Goal: Task Accomplishment & Management: Complete application form

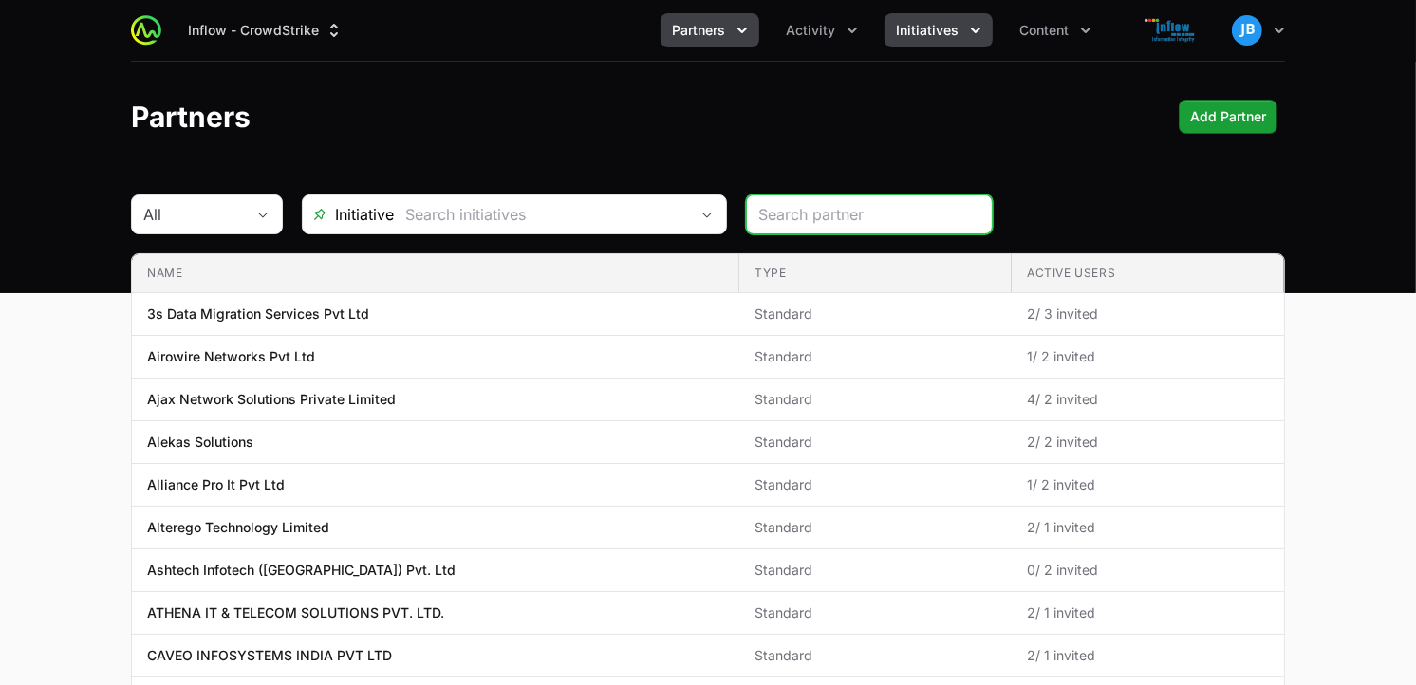
click at [935, 36] on span "Initiatives" at bounding box center [927, 30] width 63 height 19
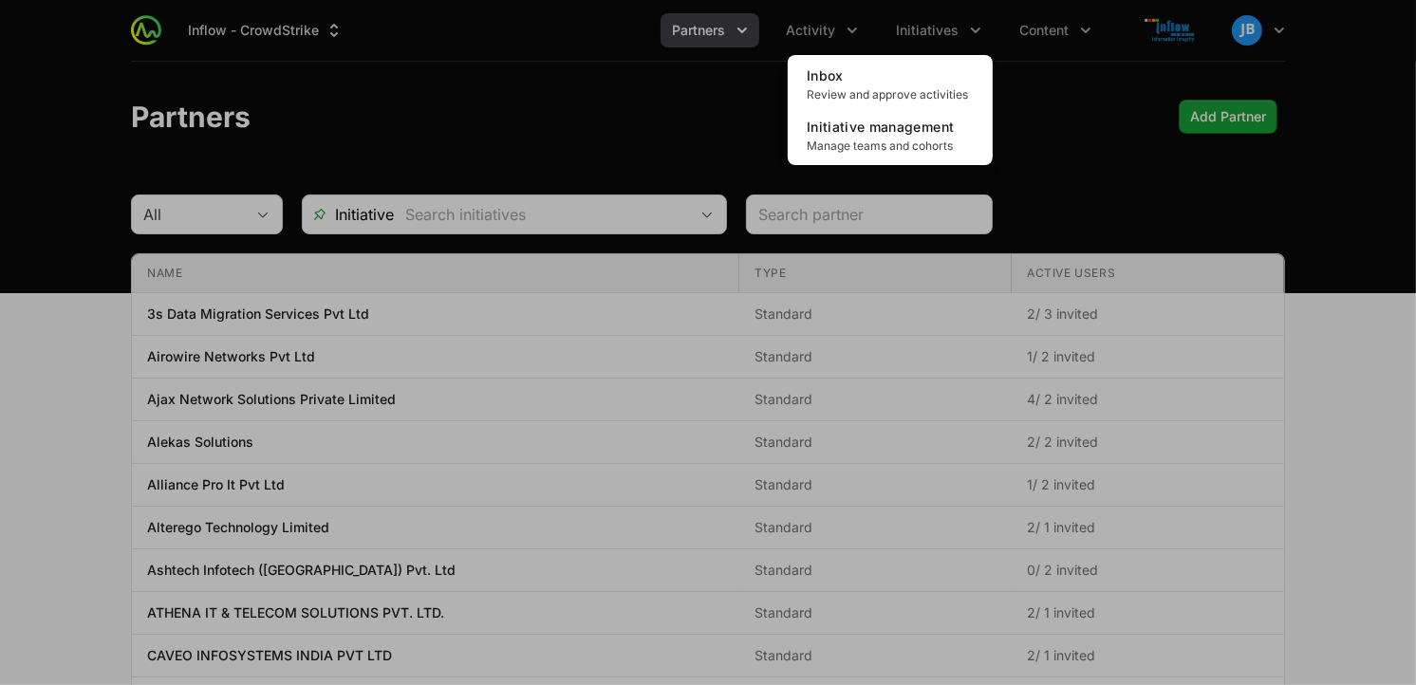
click at [804, 43] on div "Initiatives menu" at bounding box center [708, 342] width 1416 height 685
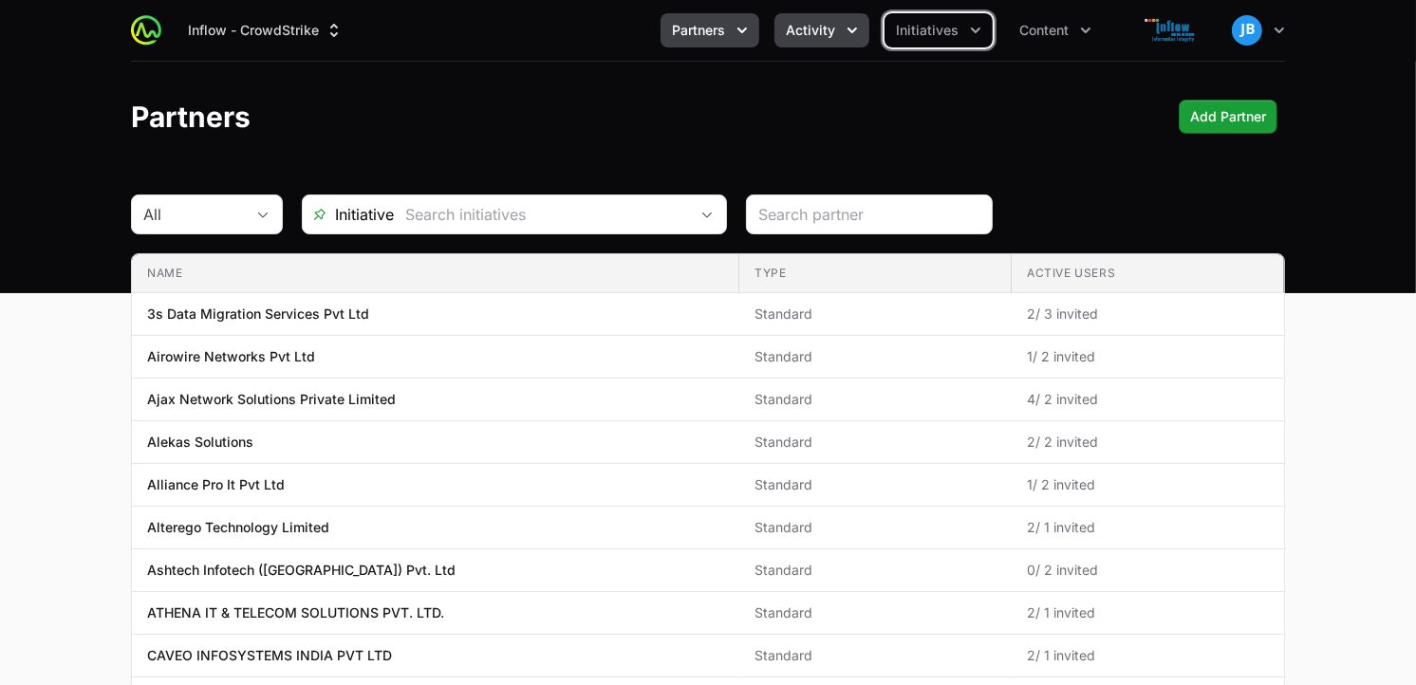
click at [808, 33] on span "Activity" at bounding box center [810, 30] width 49 height 19
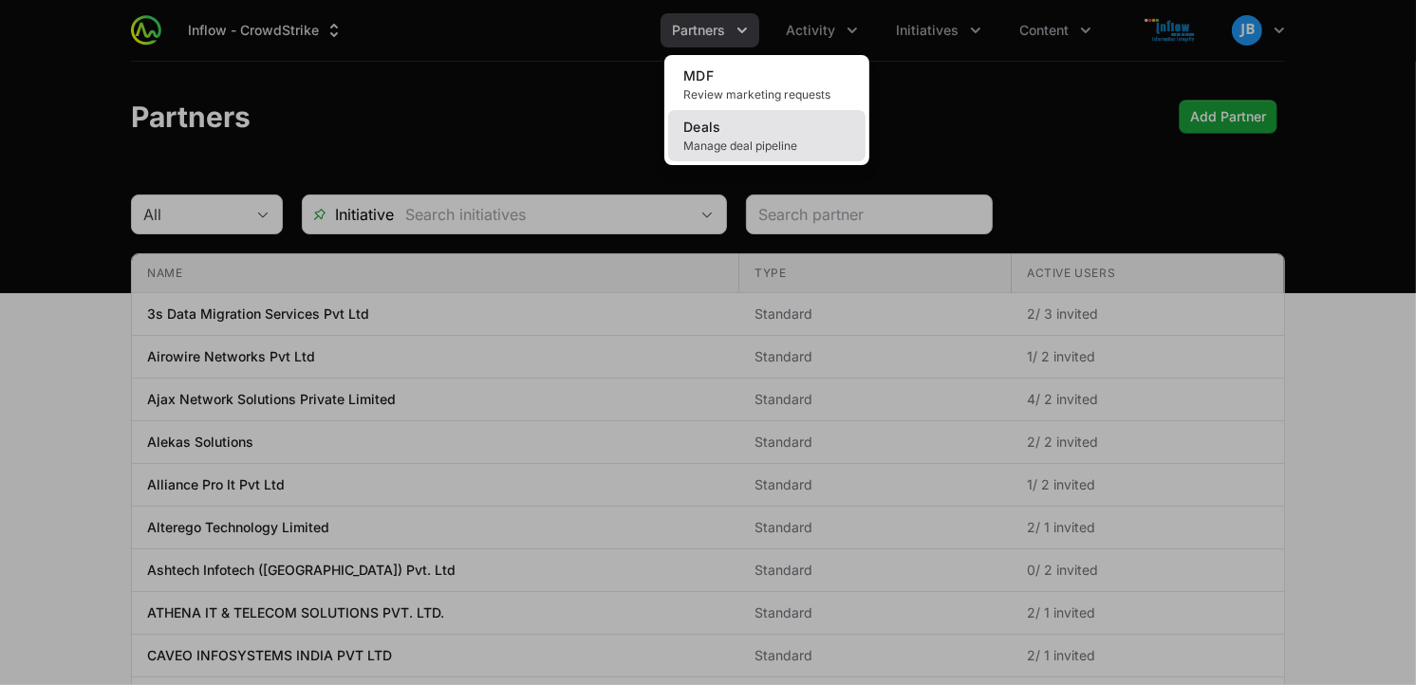
click at [744, 118] on link "Deals Manage deal pipeline" at bounding box center [766, 135] width 197 height 51
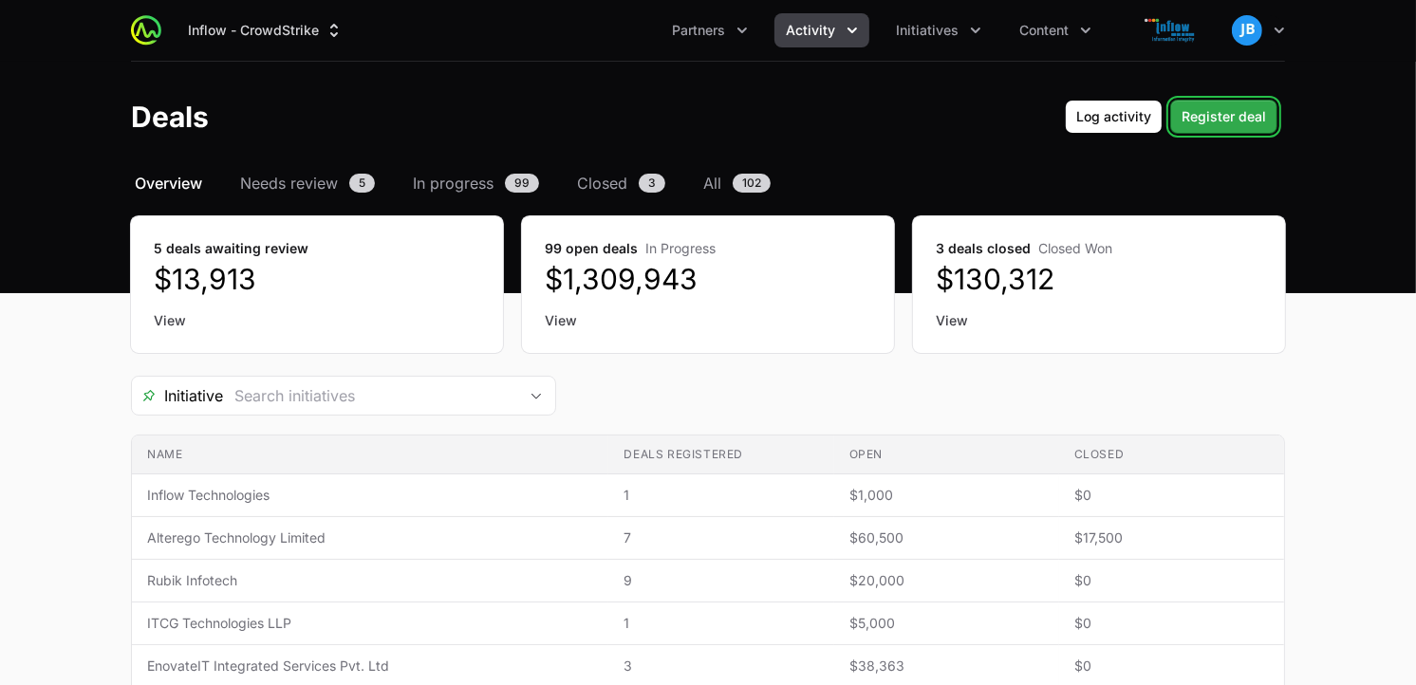
click at [1253, 109] on span "Register deal" at bounding box center [1223, 116] width 84 height 23
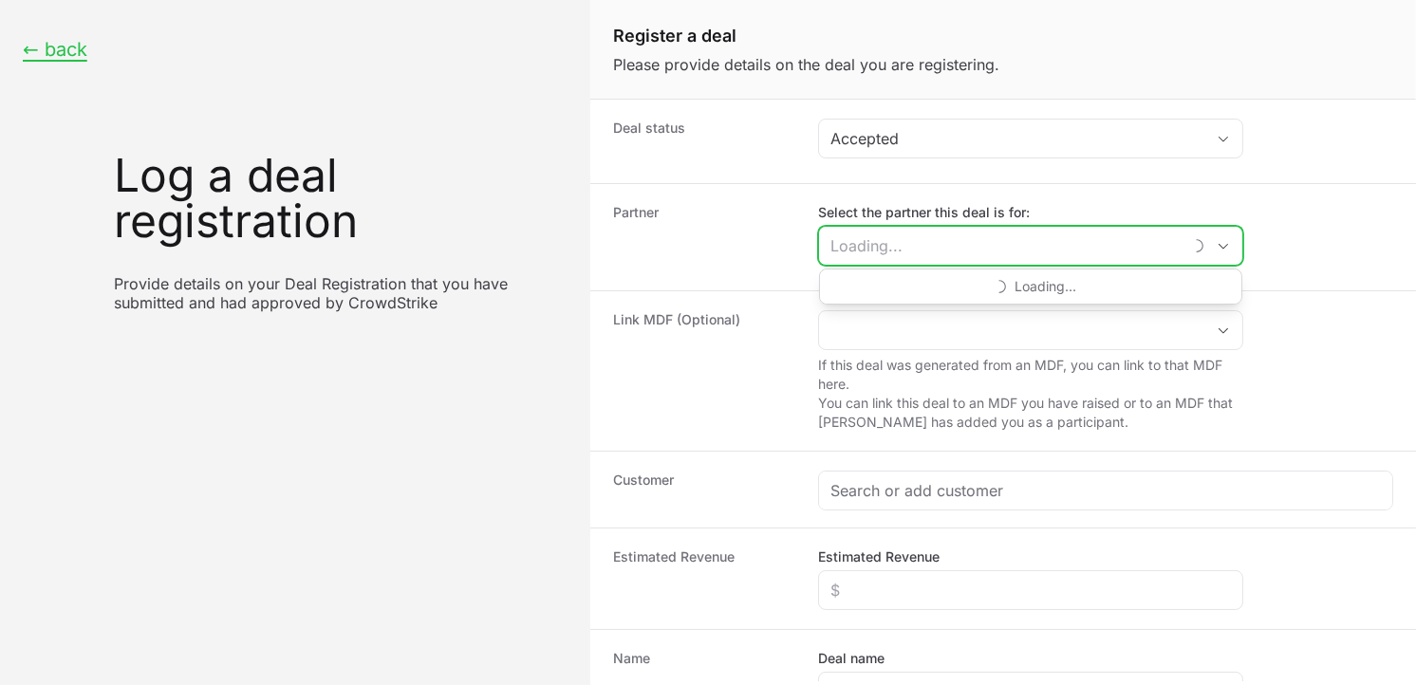
click at [901, 249] on input "Select the partner this deal is for:" at bounding box center [1000, 246] width 362 height 38
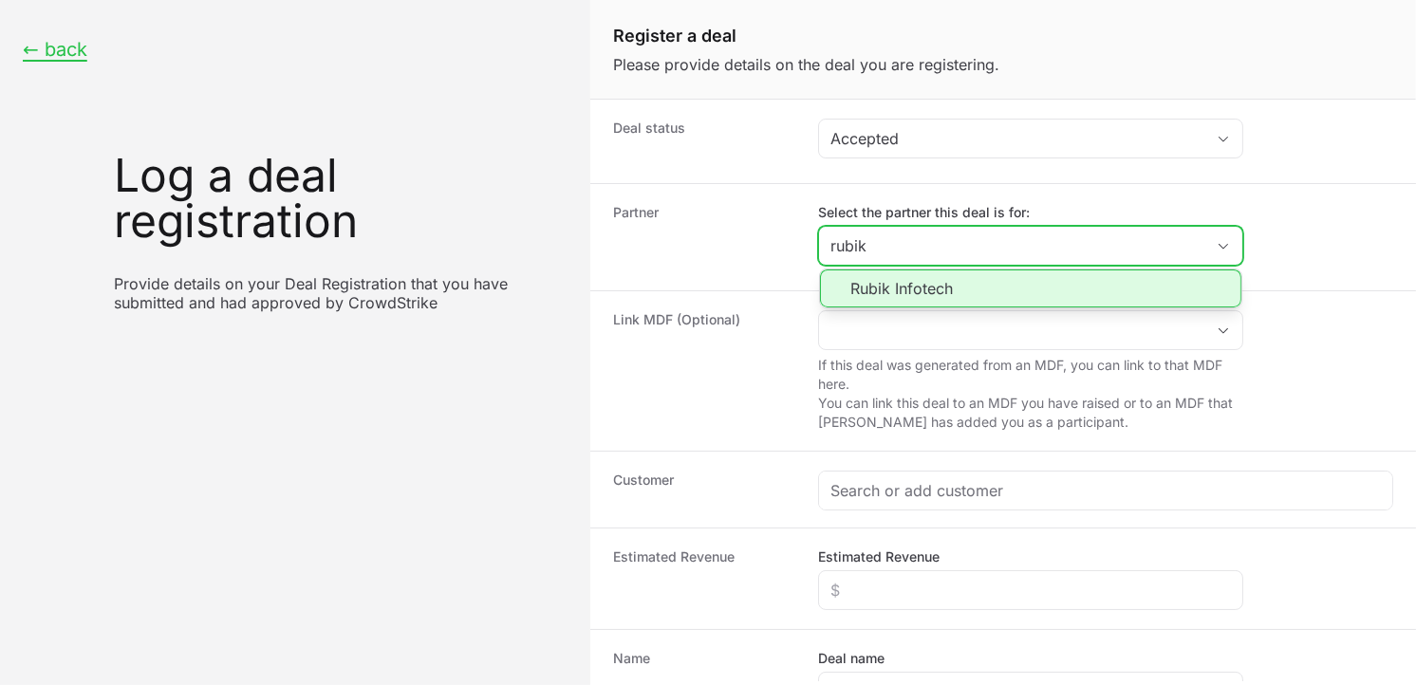
click at [918, 288] on li "Rubik Infotech" at bounding box center [1030, 288] width 421 height 38
type input "Rubik Infotech"
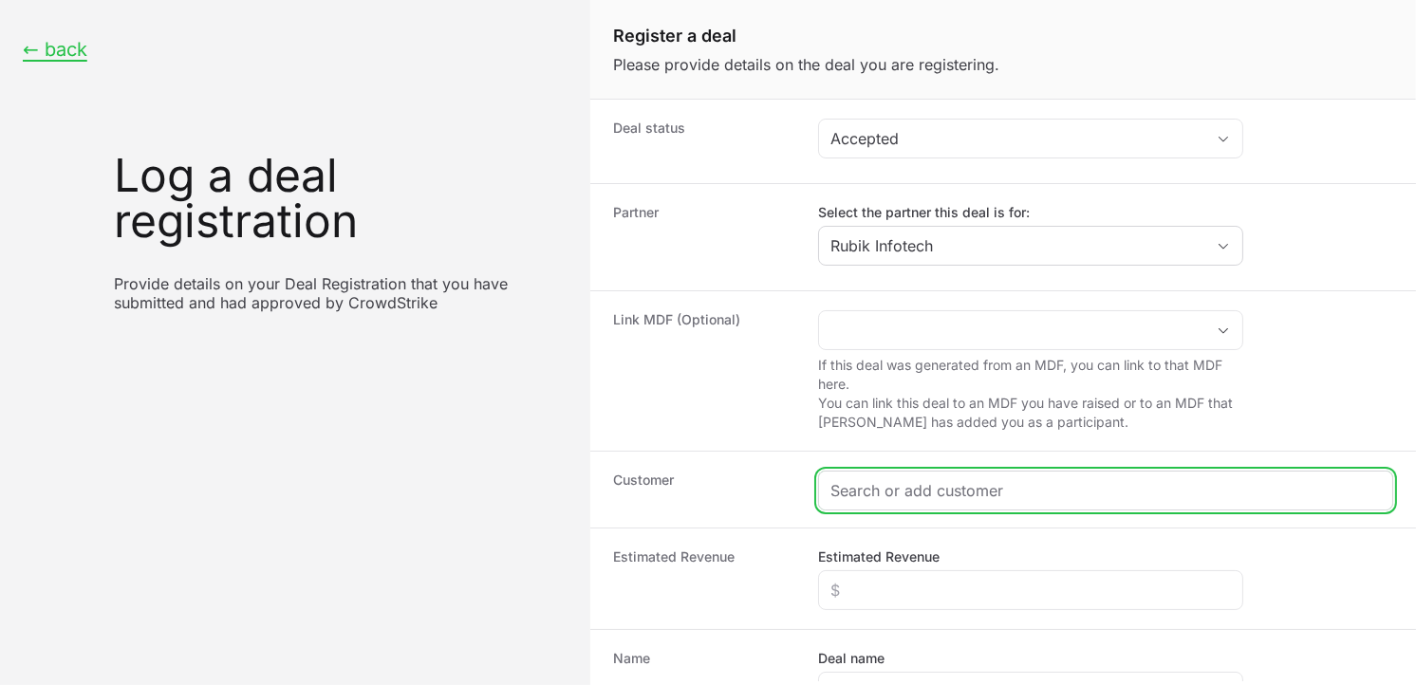
click at [870, 491] on input "Create activity form" at bounding box center [1105, 490] width 550 height 23
paste input "Enem Nostrum remedies Pvt Ltd"
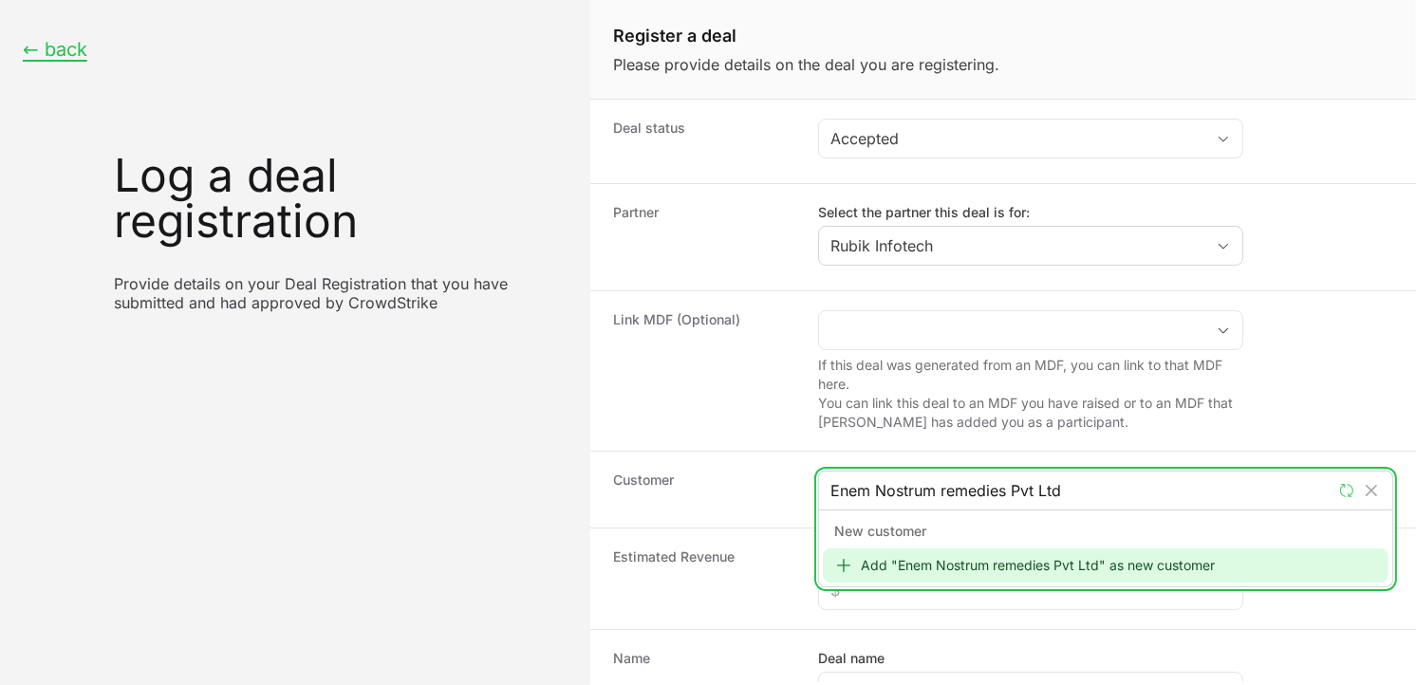
type input "Enem Nostrum remedies Pvt Ltd"
click at [905, 565] on div "Add "Enem Nostrum remedies Pvt Ltd" as new customer" at bounding box center [1106, 565] width 566 height 34
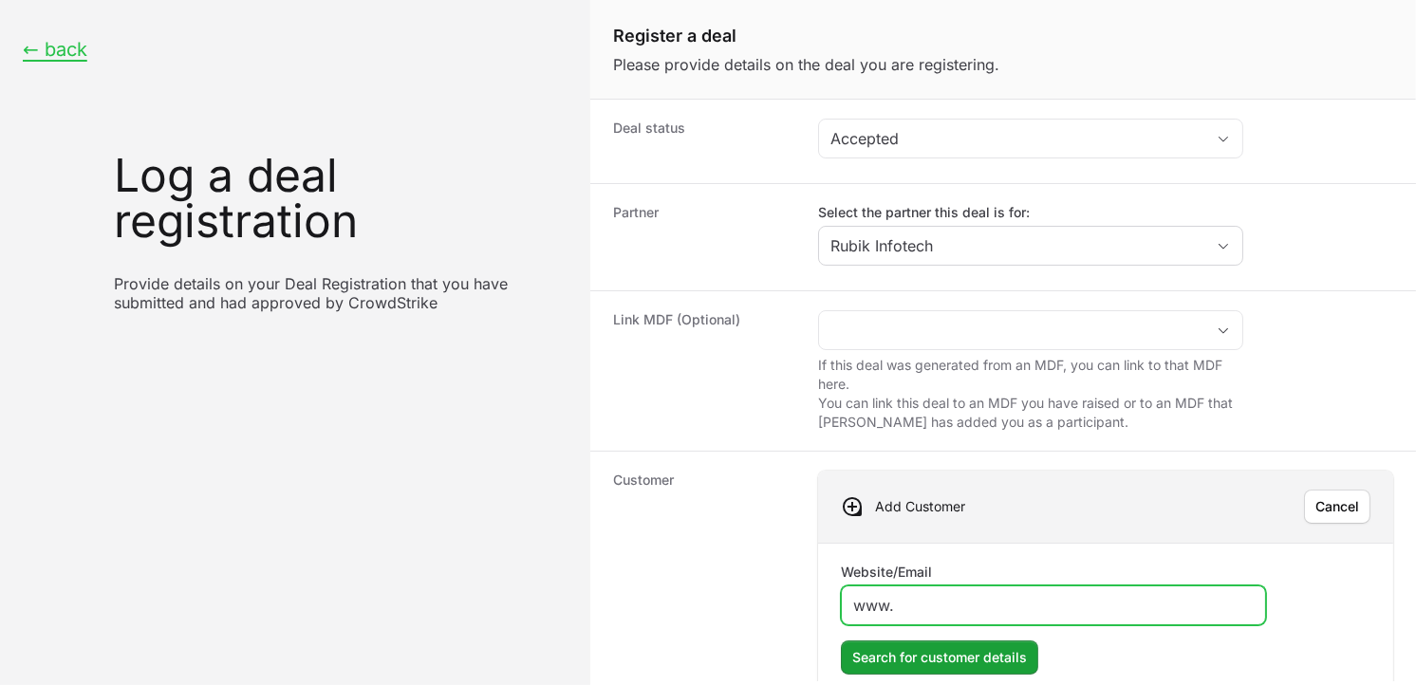
paste input "[DOMAIN_NAME]"
type input "[DOMAIN_NAME]"
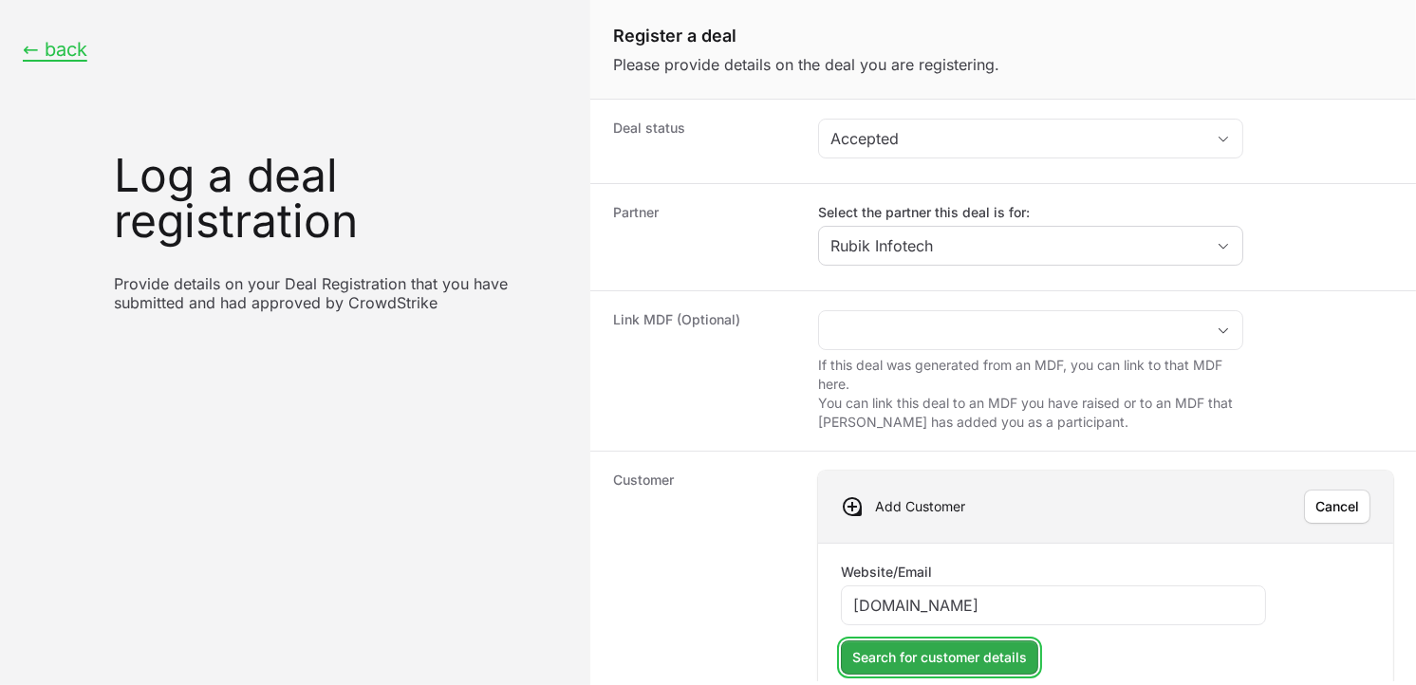
click at [975, 661] on span "Search for customer details" at bounding box center [939, 657] width 175 height 23
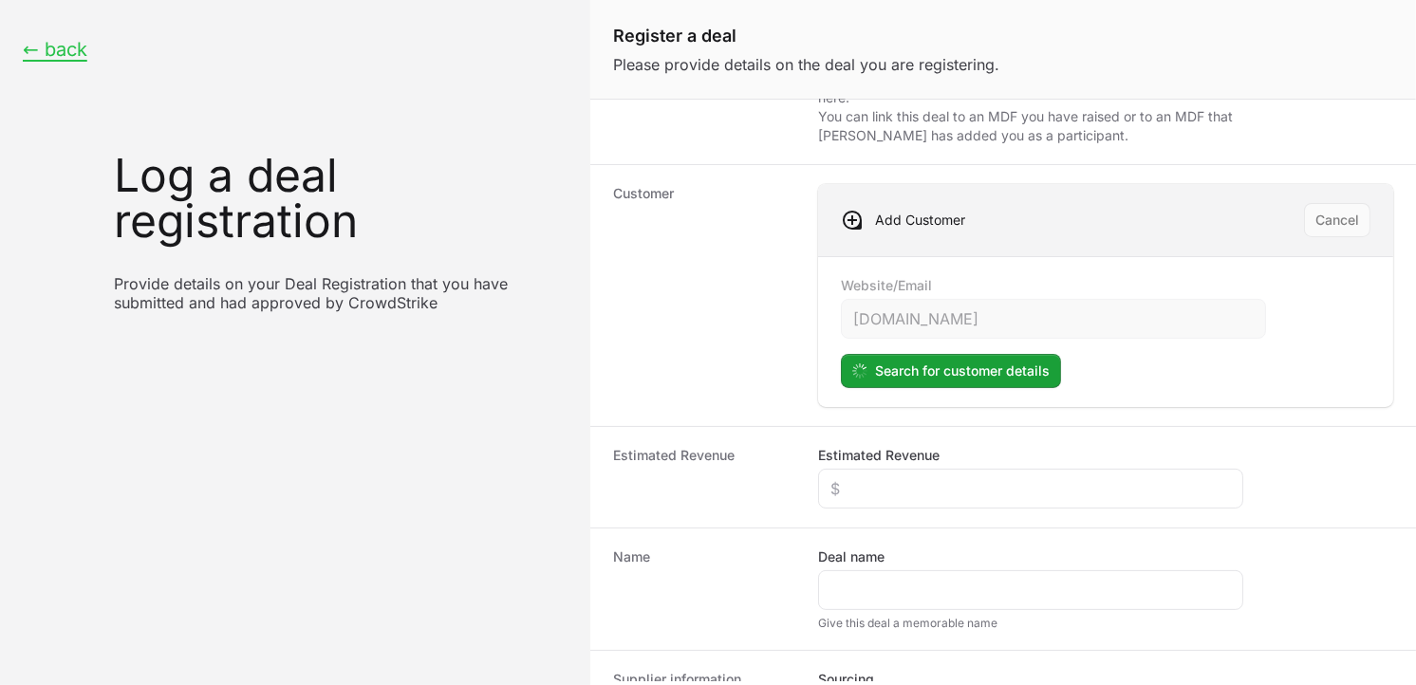
scroll to position [290, 0]
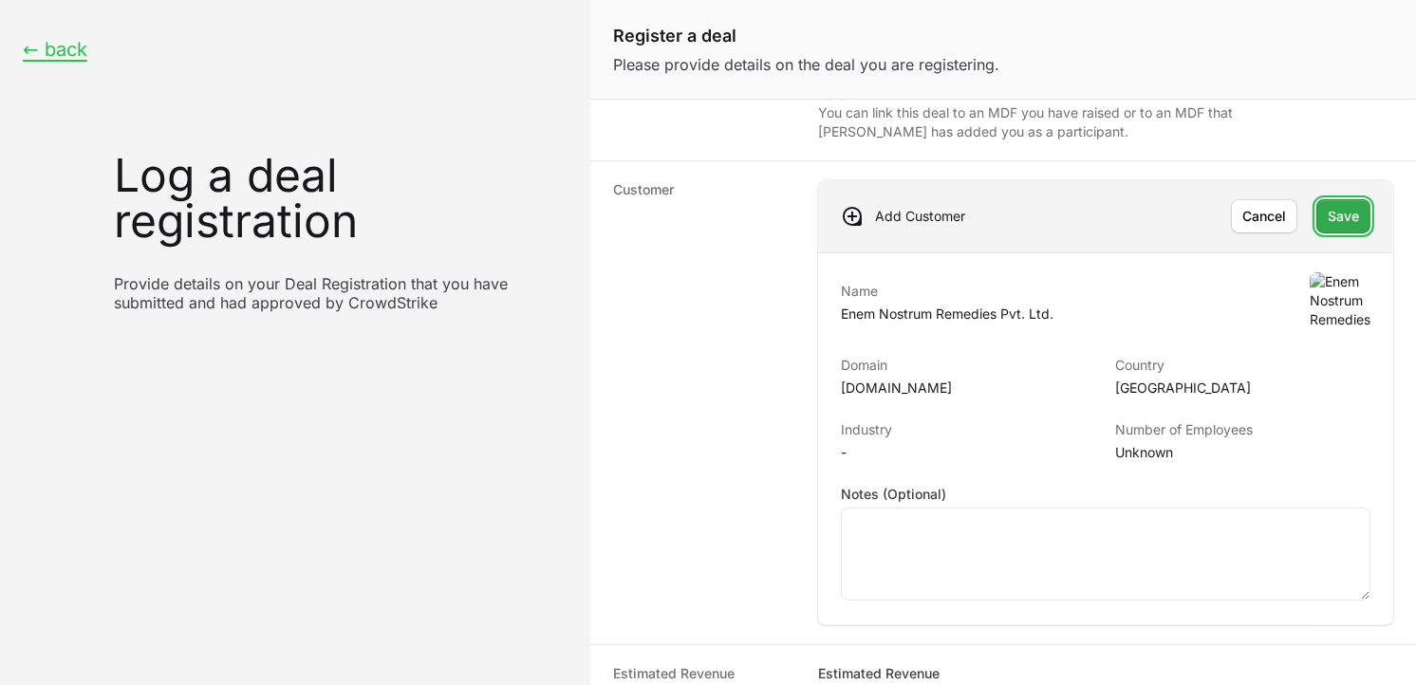
click at [1340, 218] on span "Save" at bounding box center [1342, 216] width 31 height 23
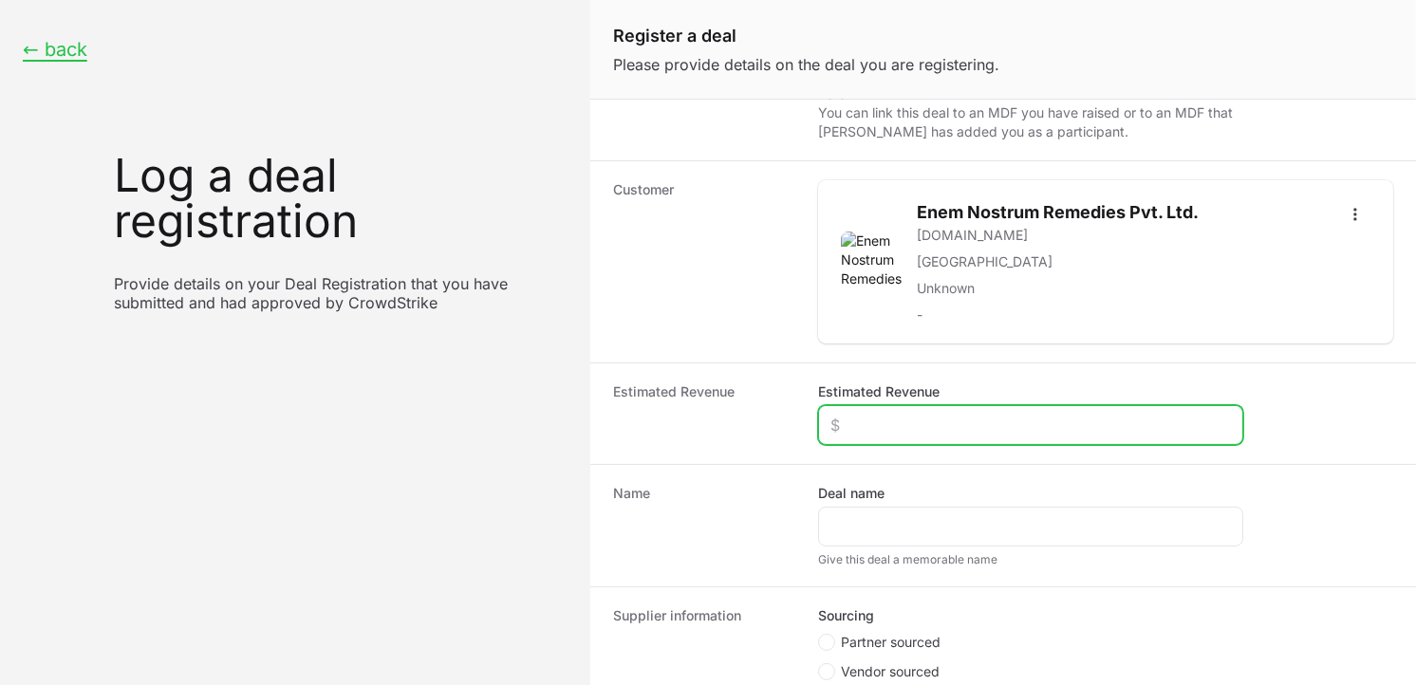
click at [861, 420] on input "Estimated Revenue" at bounding box center [1030, 425] width 400 height 23
type input "$1,200"
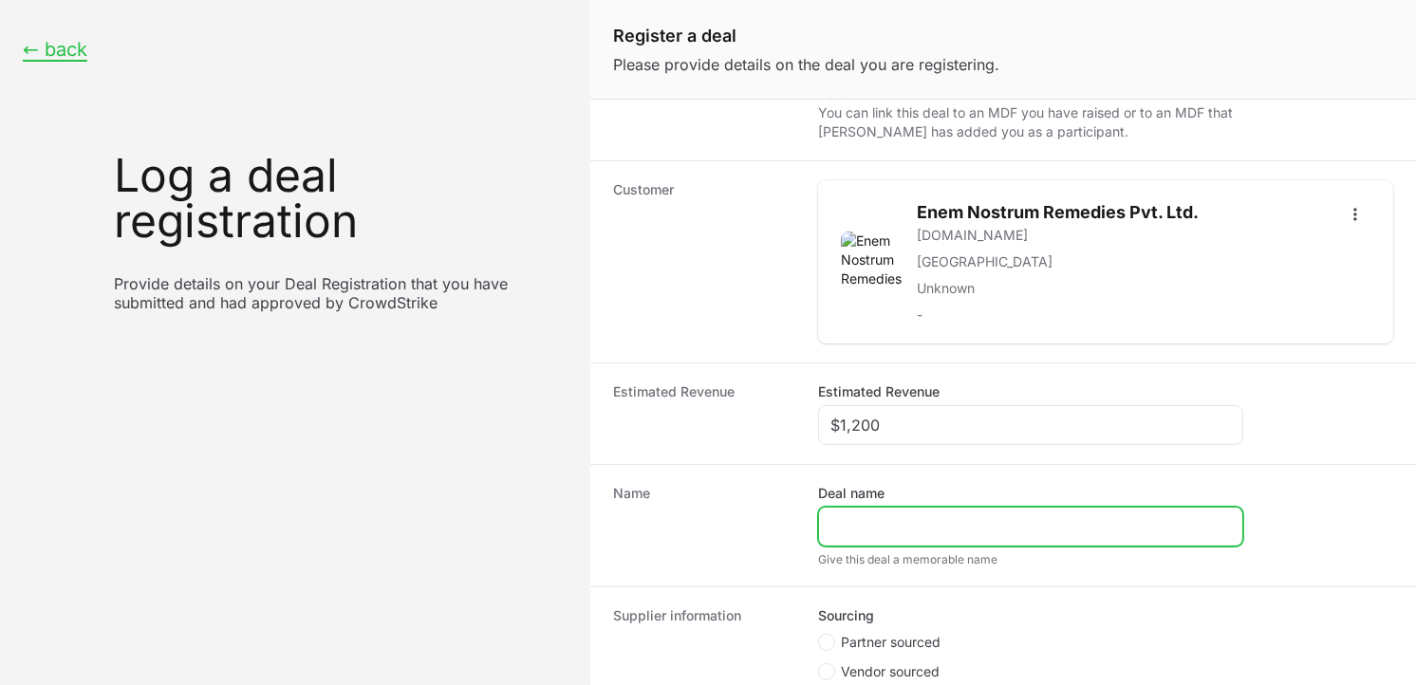
click at [894, 528] on input "Deal name" at bounding box center [1030, 526] width 400 height 23
paste input "Enem Nostrum remedies Pvt Ltd"
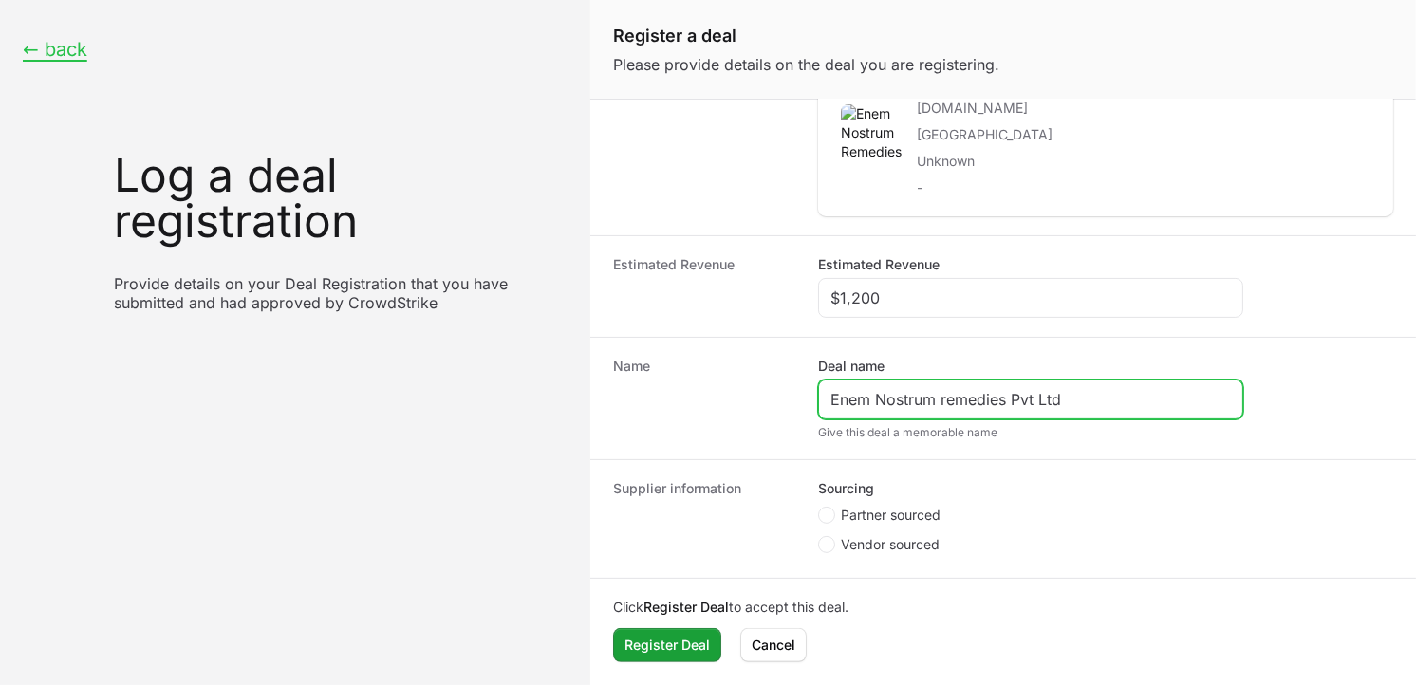
type input "Enem Nostrum remedies Pvt Ltd"
click at [823, 506] on label "Partner sourced" at bounding box center [879, 515] width 122 height 19
radio input "true"
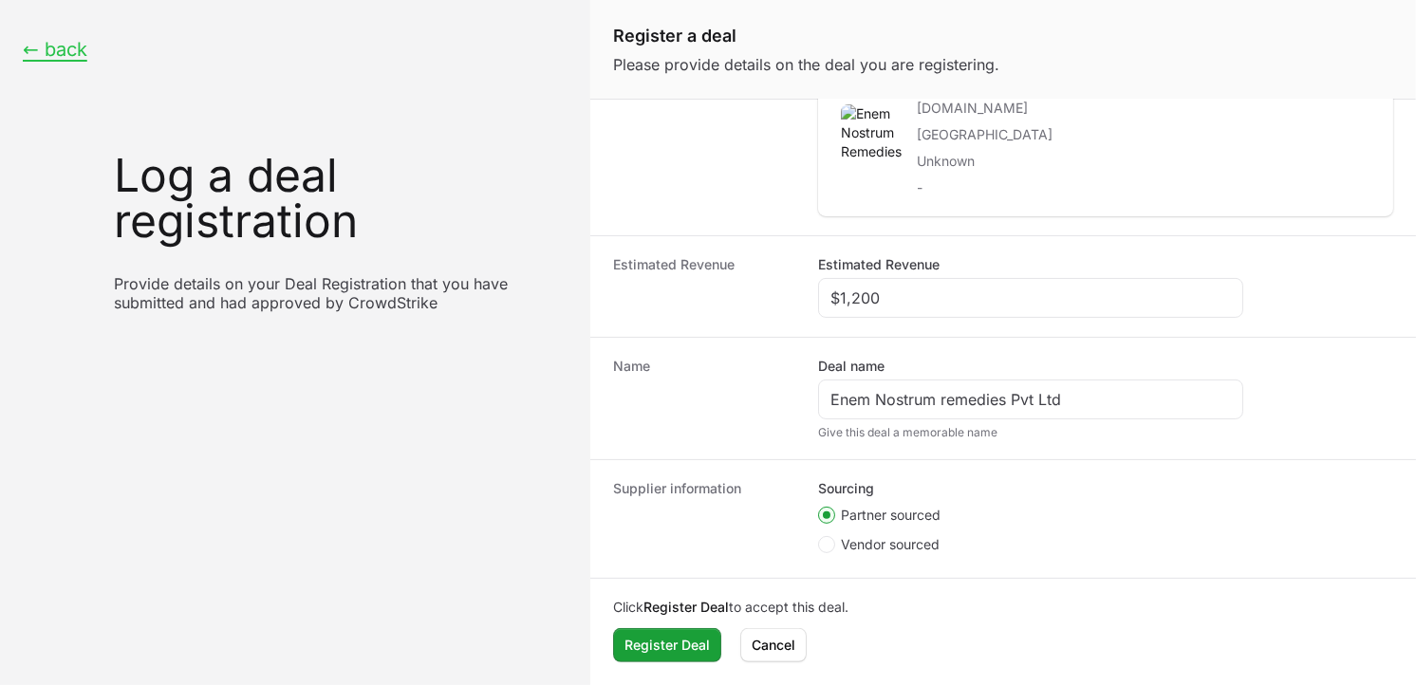
scroll to position [271, 0]
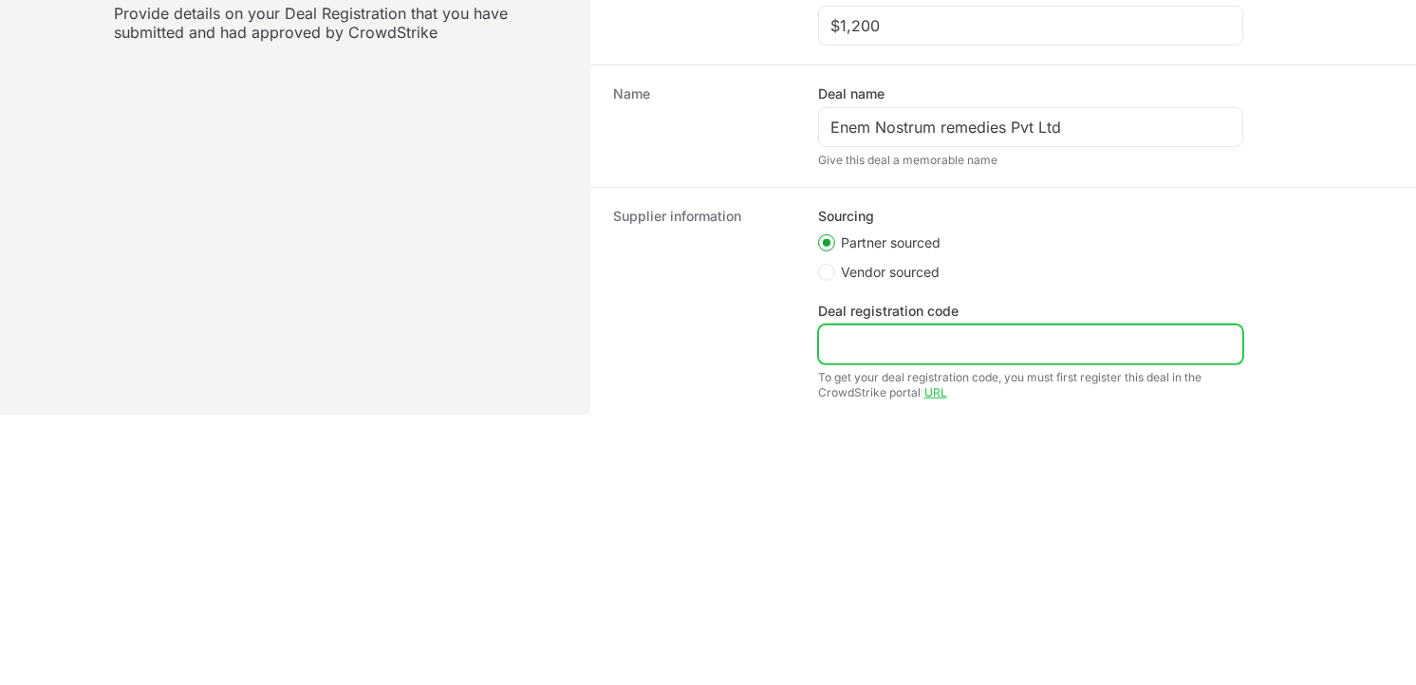
click at [879, 343] on input "Deal registration code" at bounding box center [1030, 344] width 400 height 23
paste input "DR-7226a7d4"
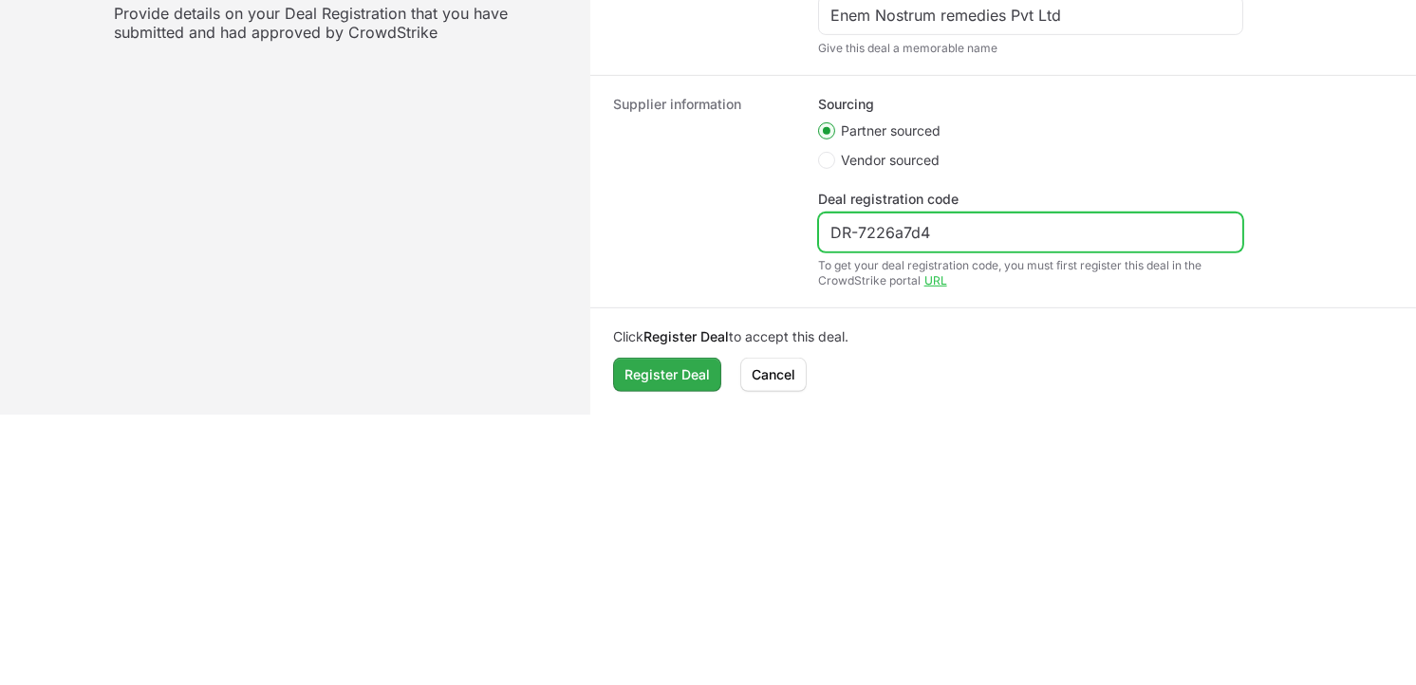
type input "DR-7226a7d4"
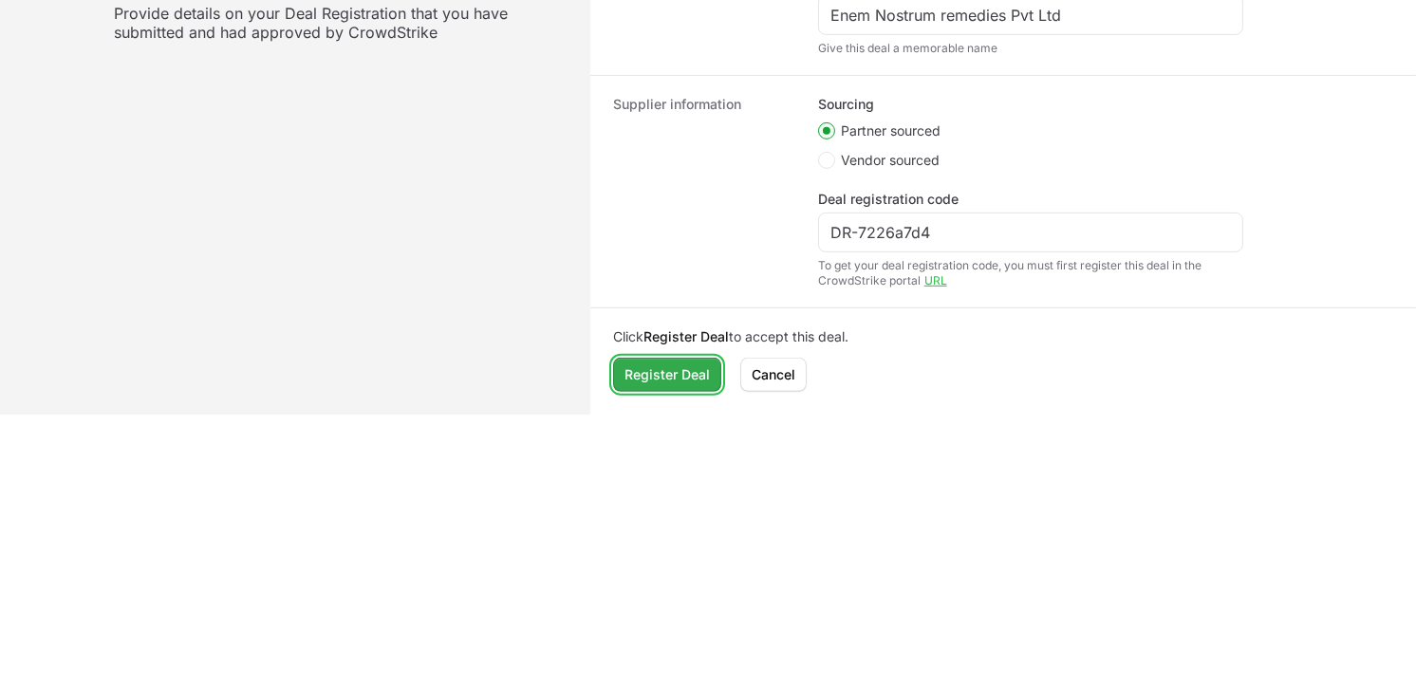
click at [669, 377] on span "Register Deal" at bounding box center [666, 374] width 85 height 23
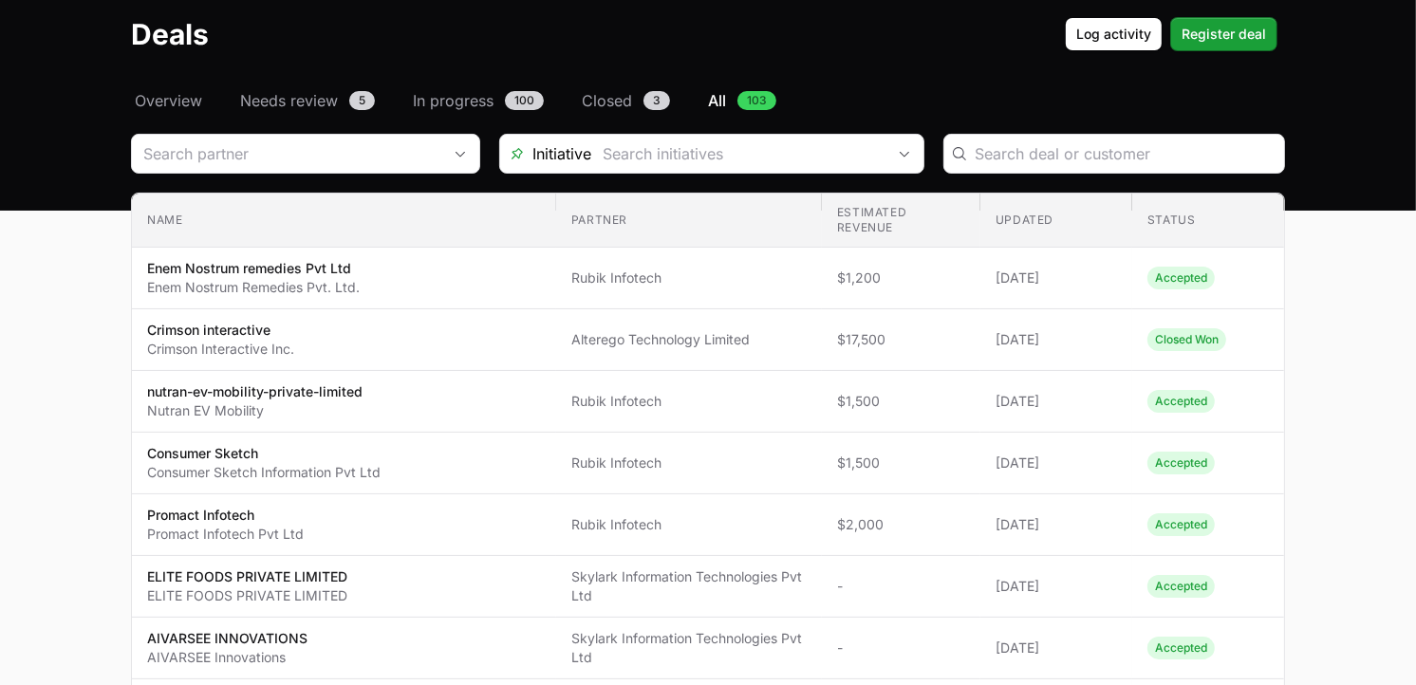
scroll to position [43, 0]
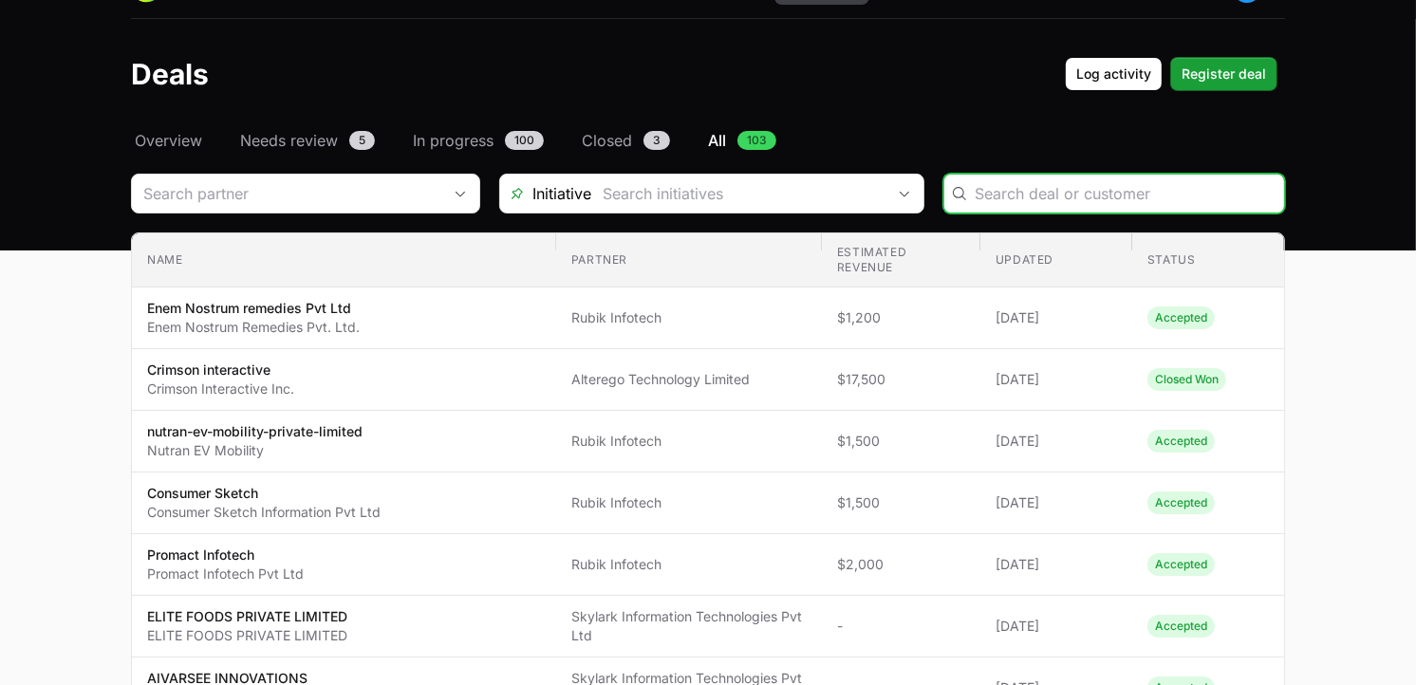
click at [992, 200] on input "Deals Filters" at bounding box center [1123, 193] width 298 height 23
type input "codal"
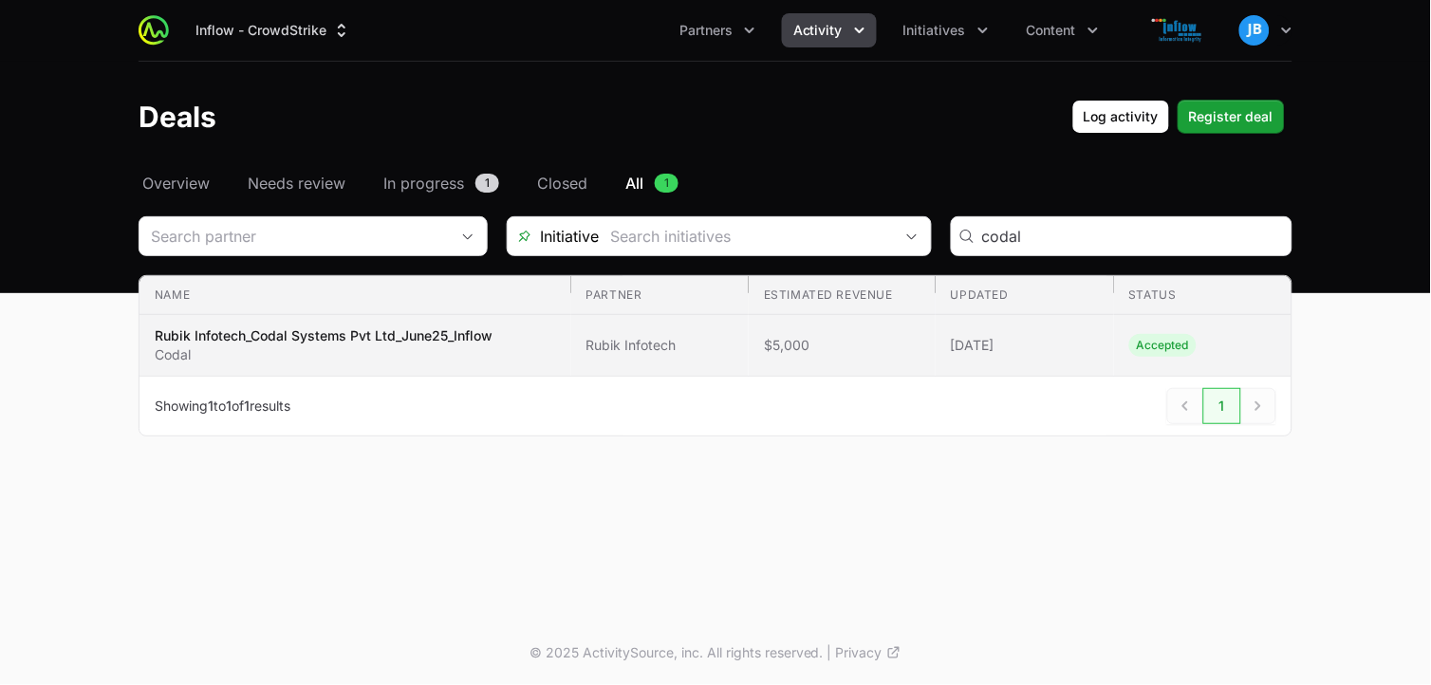
click at [337, 349] on p "Codal" at bounding box center [324, 354] width 338 height 19
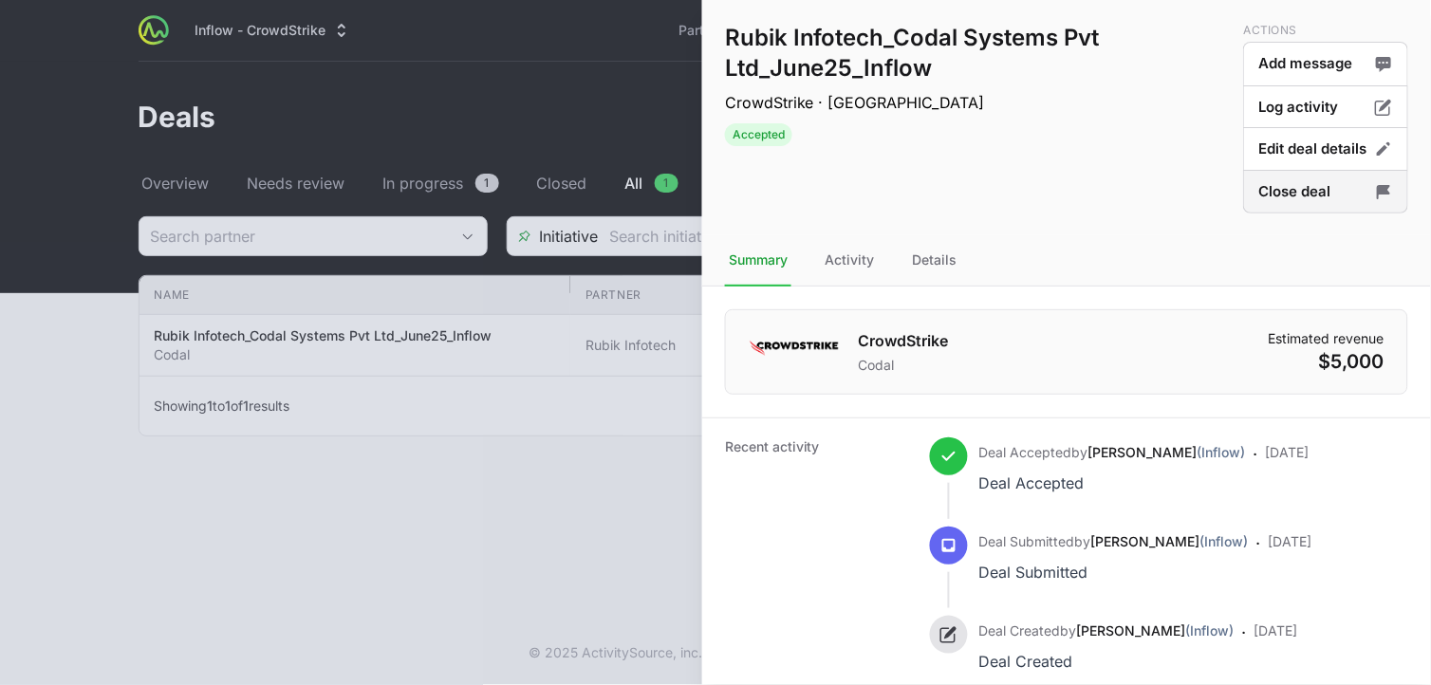
click at [1289, 187] on button "Close deal" at bounding box center [1325, 192] width 165 height 45
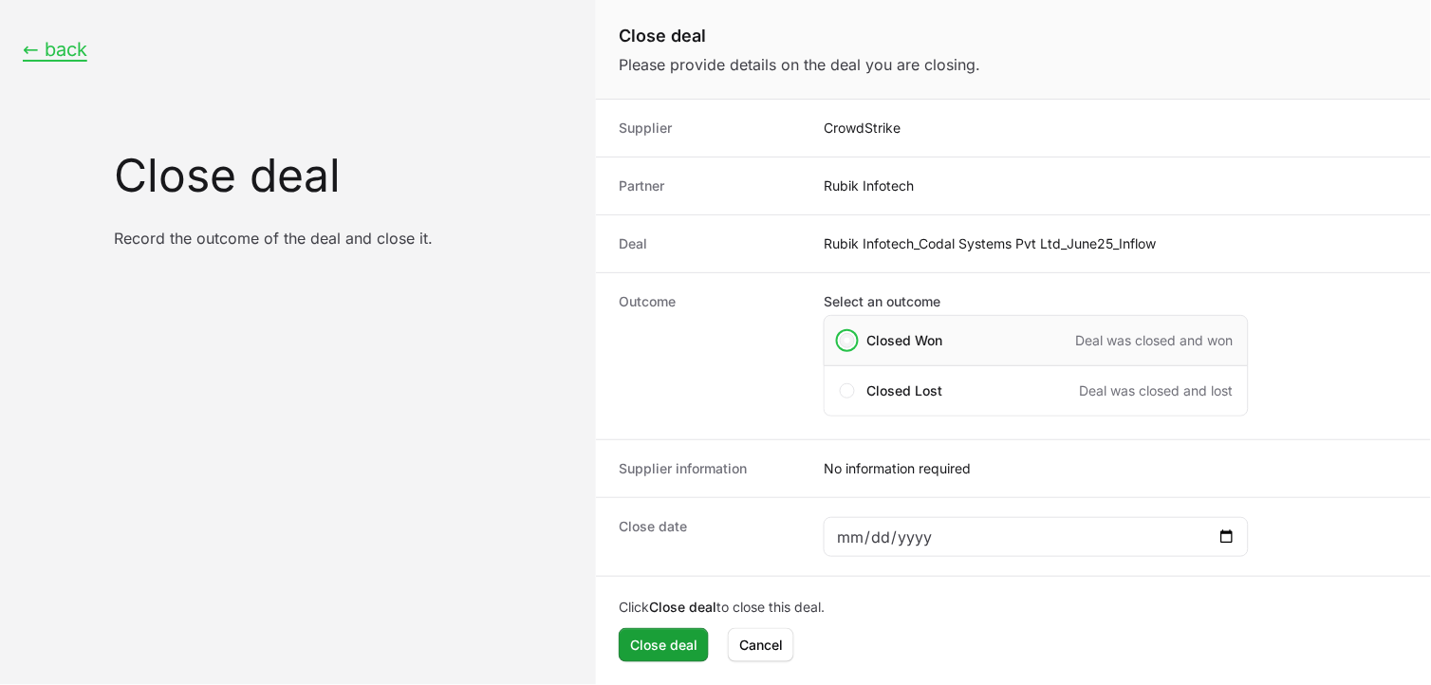
click at [854, 342] on span "Close deal form" at bounding box center [847, 340] width 15 height 15
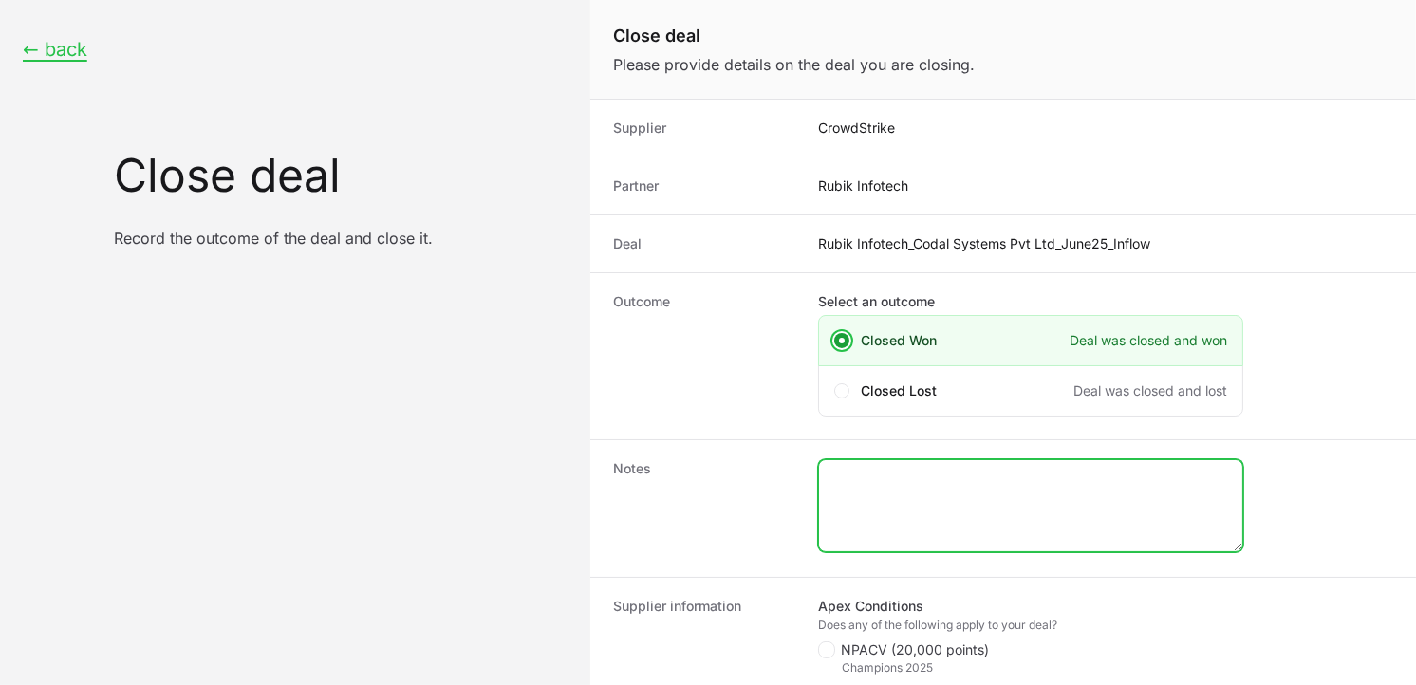
click at [911, 476] on textarea "Close deal form" at bounding box center [1030, 505] width 423 height 91
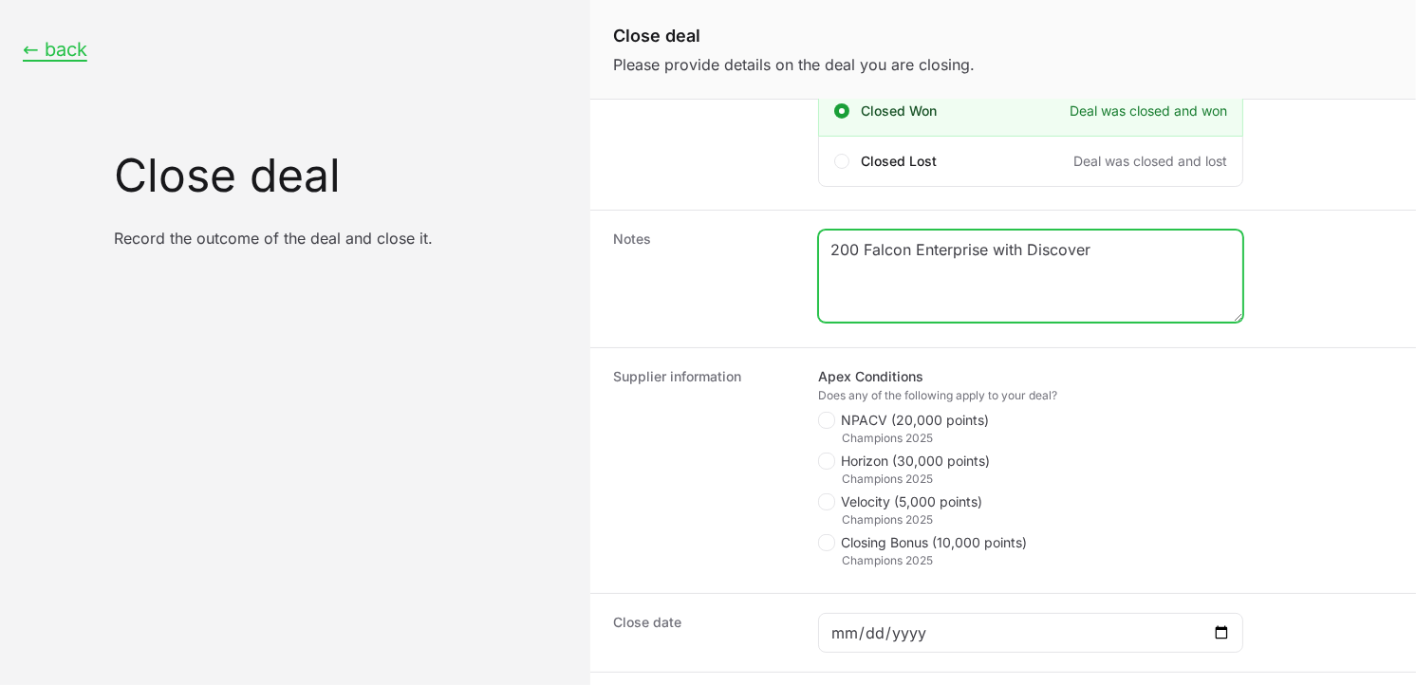
scroll to position [234, 0]
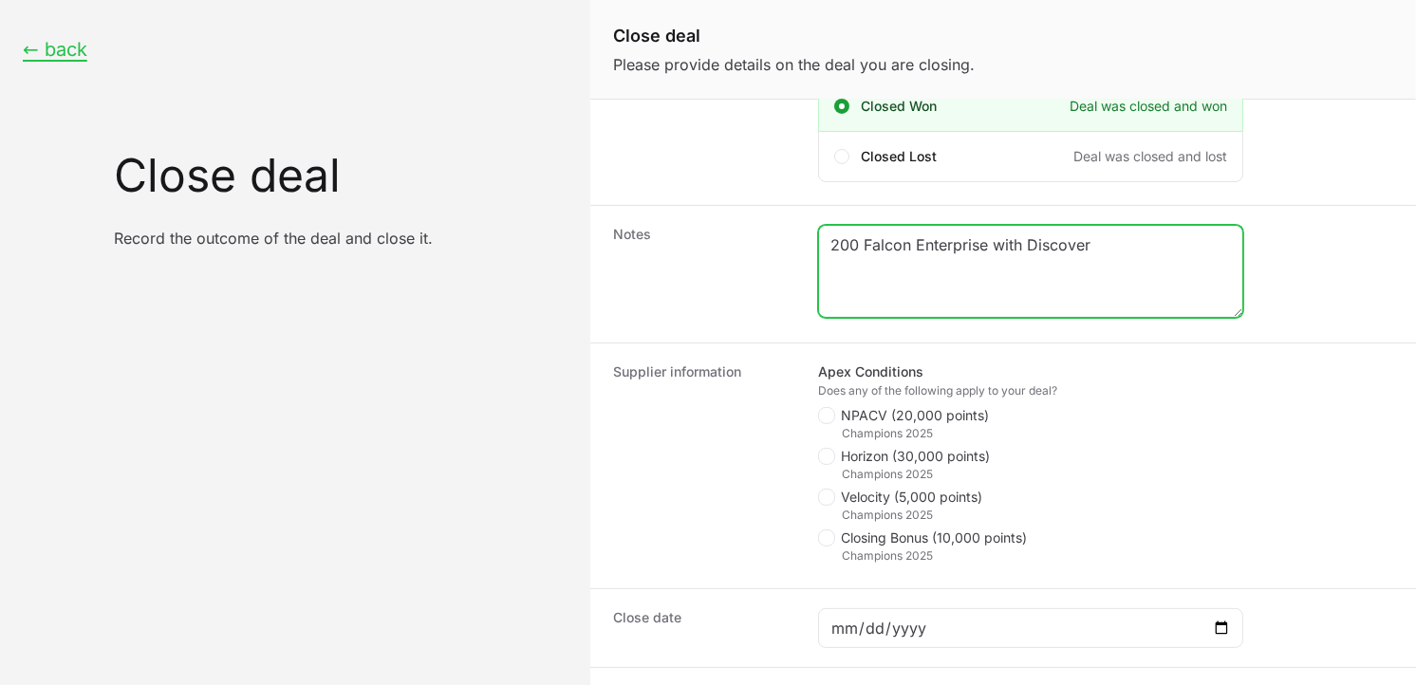
type textarea "200 Falcon Enterprise with Discover"
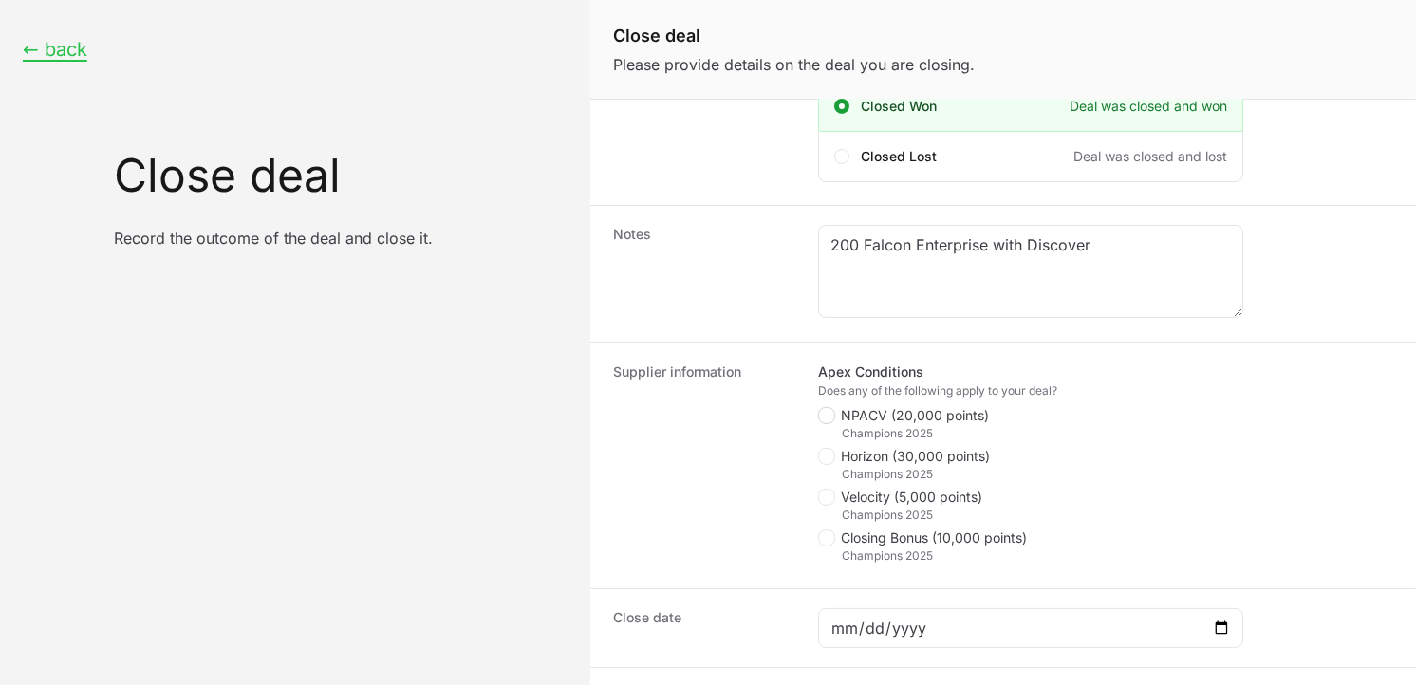
click at [830, 421] on icon "Close deal form" at bounding box center [826, 415] width 10 height 15
click at [820, 641] on input "NPACV (20,000 points)" at bounding box center [819, 642] width 2 height 2
checkbox input "true"
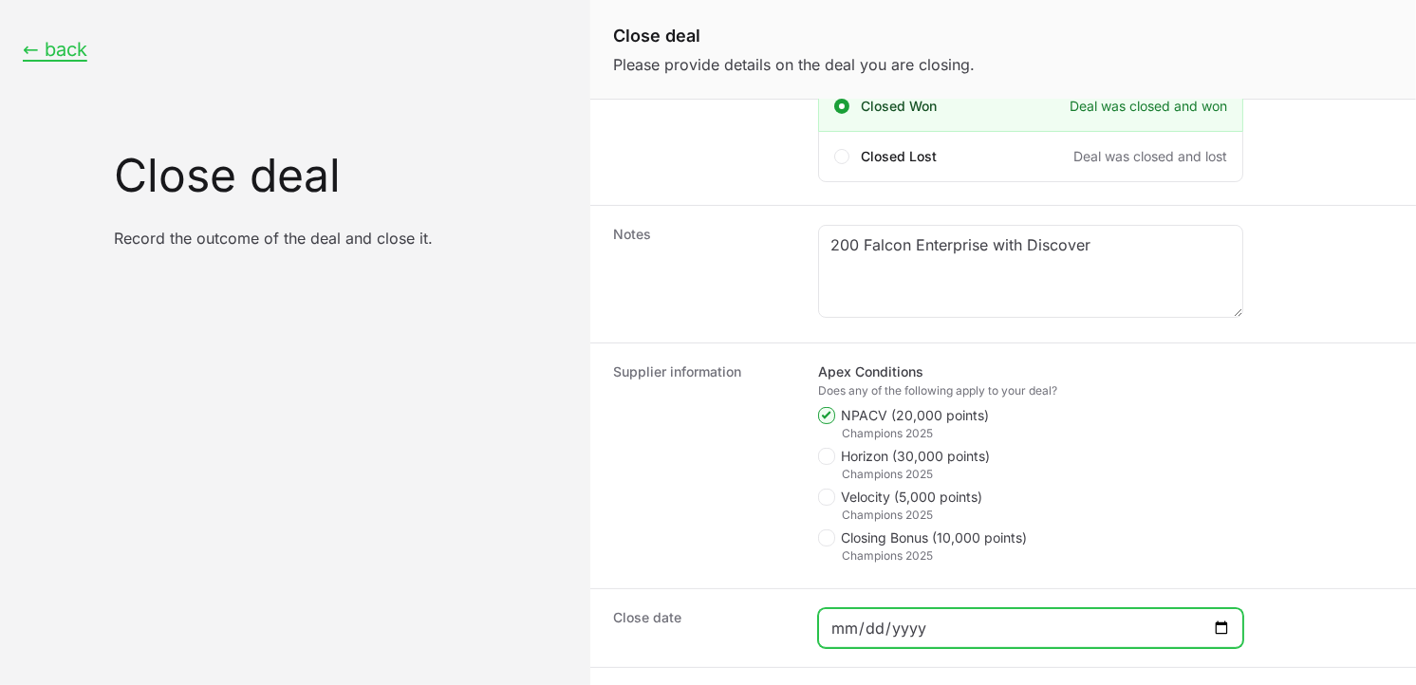
click at [1214, 628] on input "Close deal form" at bounding box center [1030, 628] width 400 height 23
type input "[DATE]"
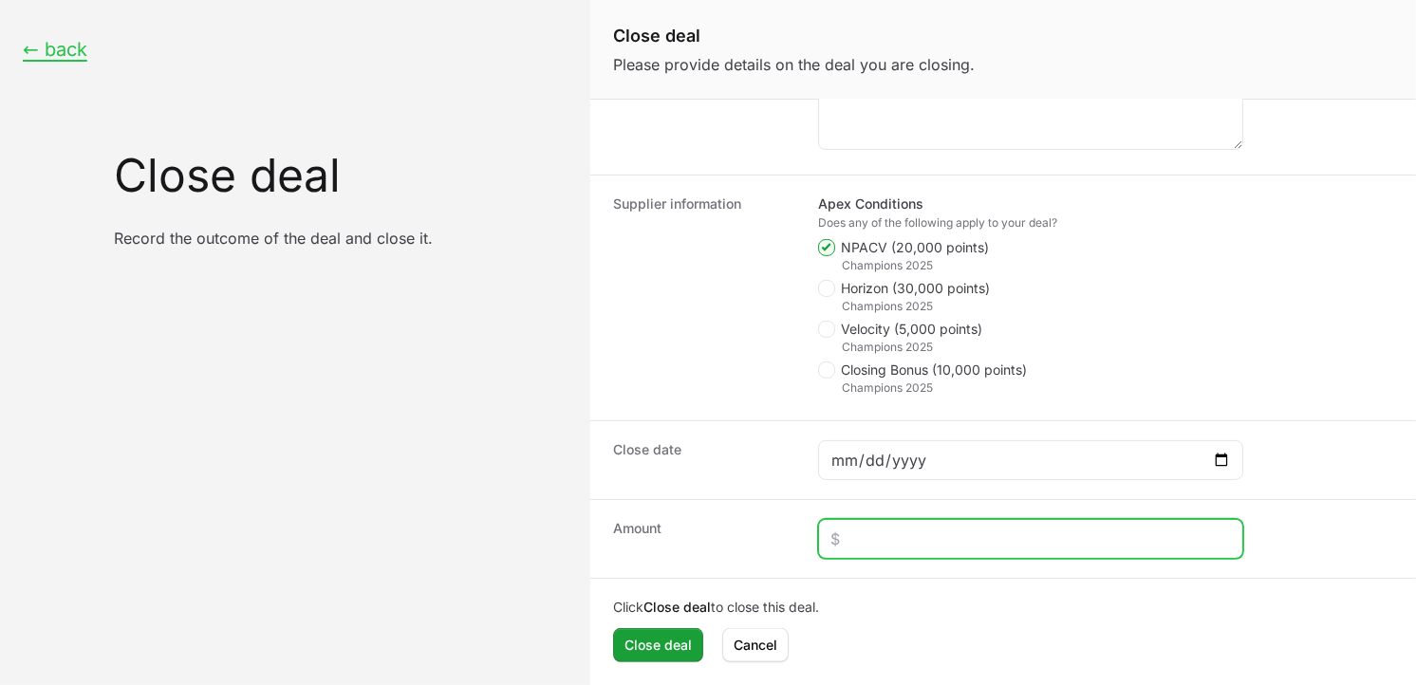
click at [850, 538] on input "Close deal form" at bounding box center [1030, 539] width 400 height 23
type input "$3,600"
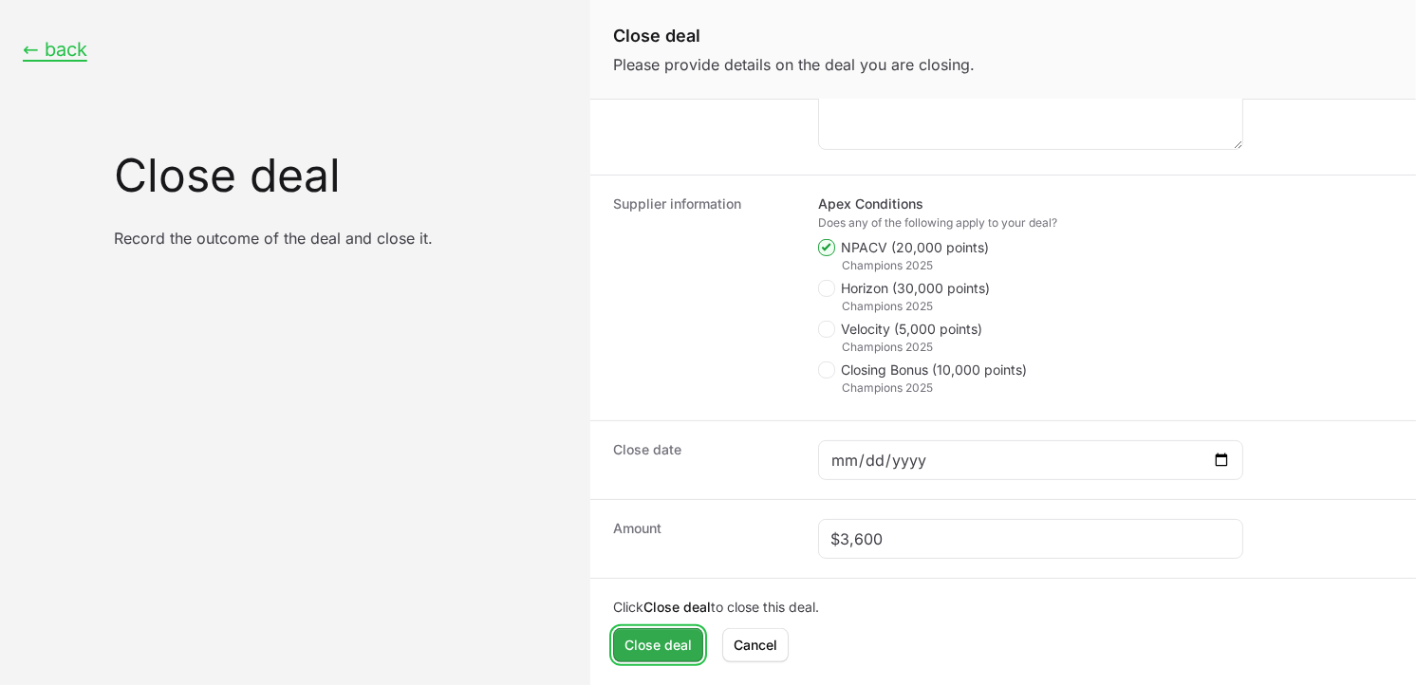
click at [626, 636] on span "Close deal" at bounding box center [657, 645] width 67 height 23
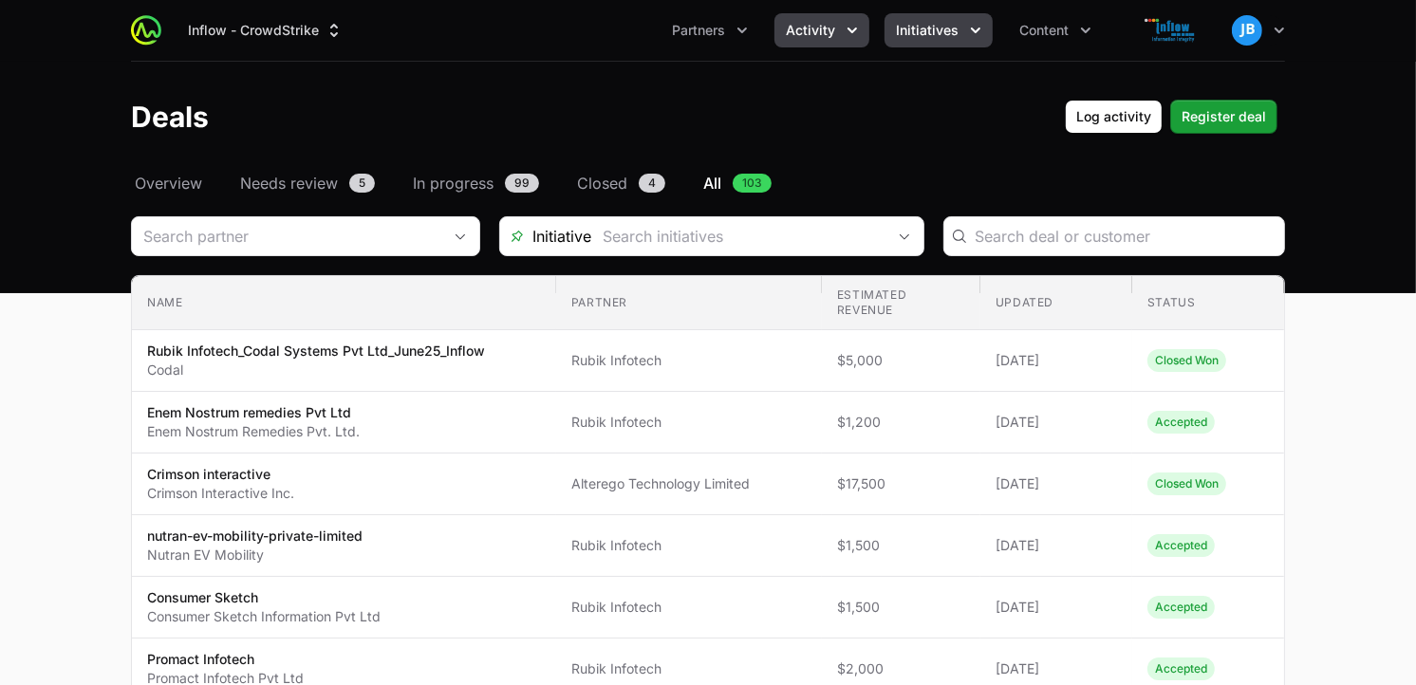
click at [944, 34] on span "Initiatives" at bounding box center [927, 30] width 63 height 19
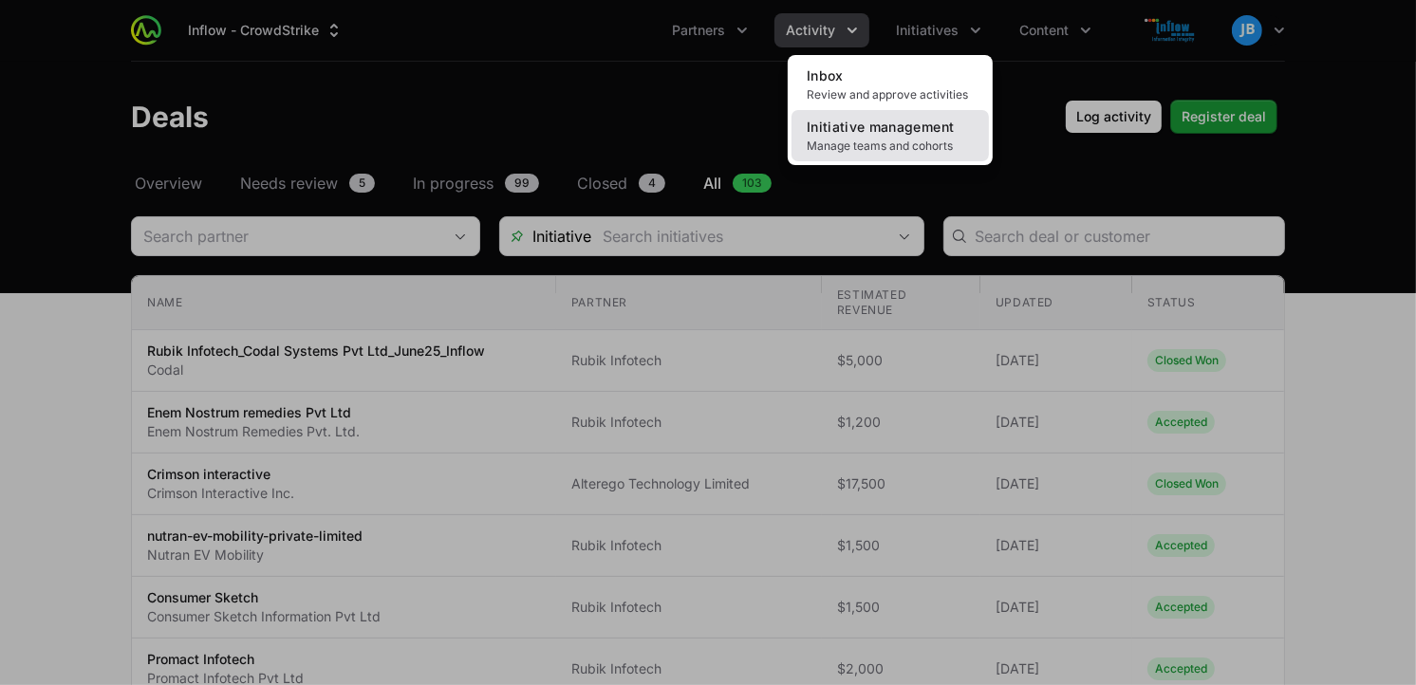
click at [875, 127] on span "Initiative management" at bounding box center [880, 127] width 147 height 16
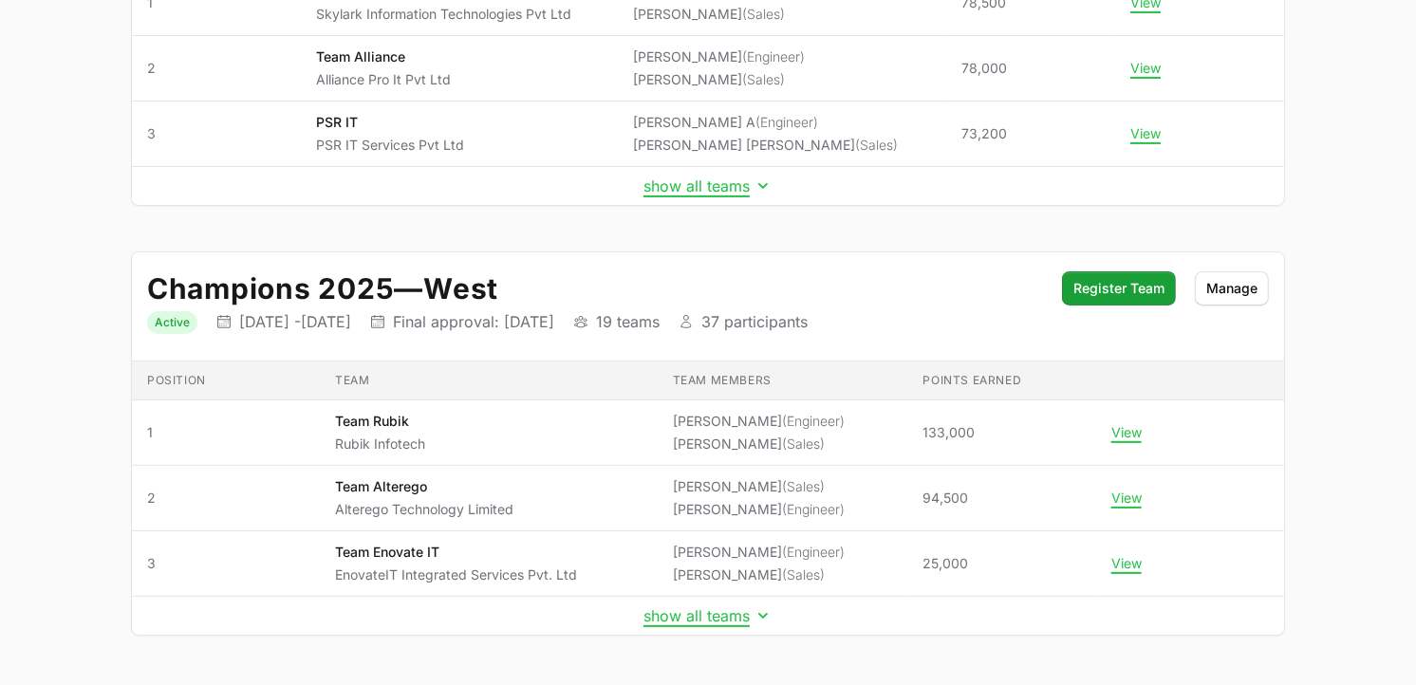
scroll to position [397, 0]
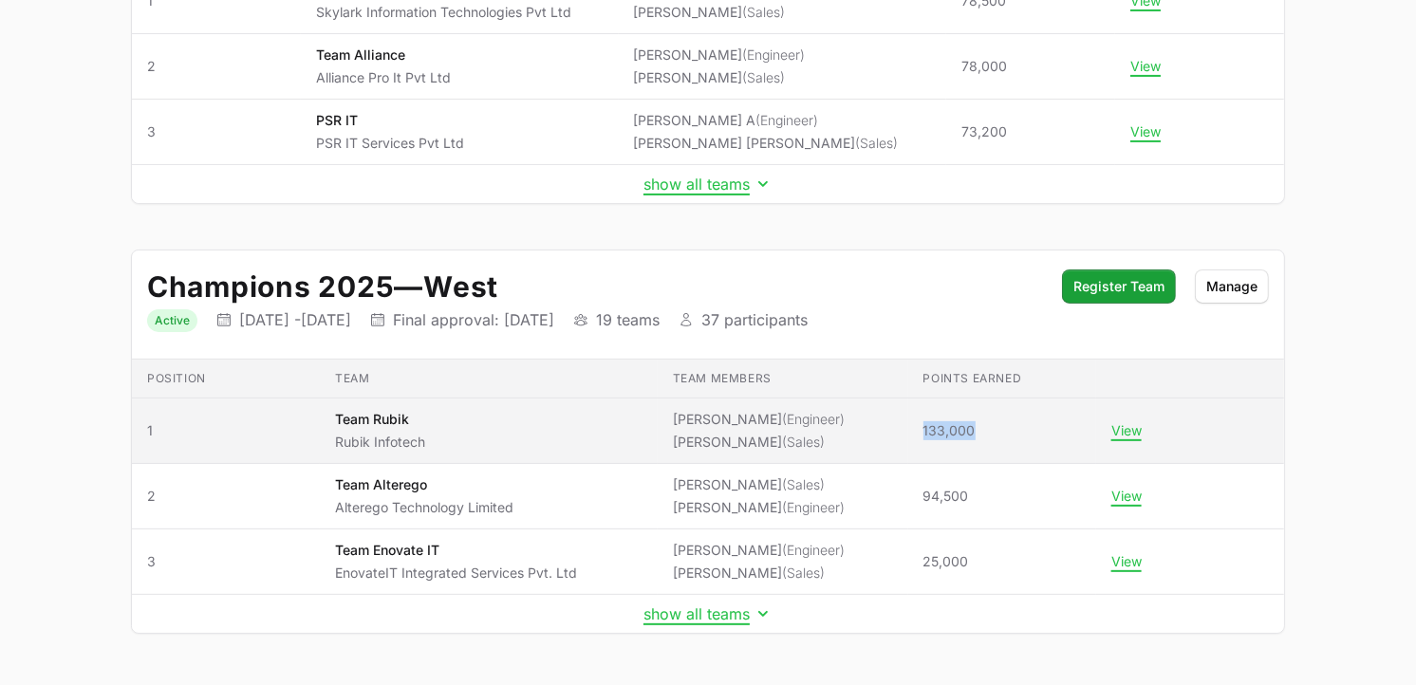
drag, startPoint x: 911, startPoint y: 431, endPoint x: 971, endPoint y: 433, distance: 59.8
click at [971, 433] on td "Points earned 133,000" at bounding box center [1002, 431] width 188 height 65
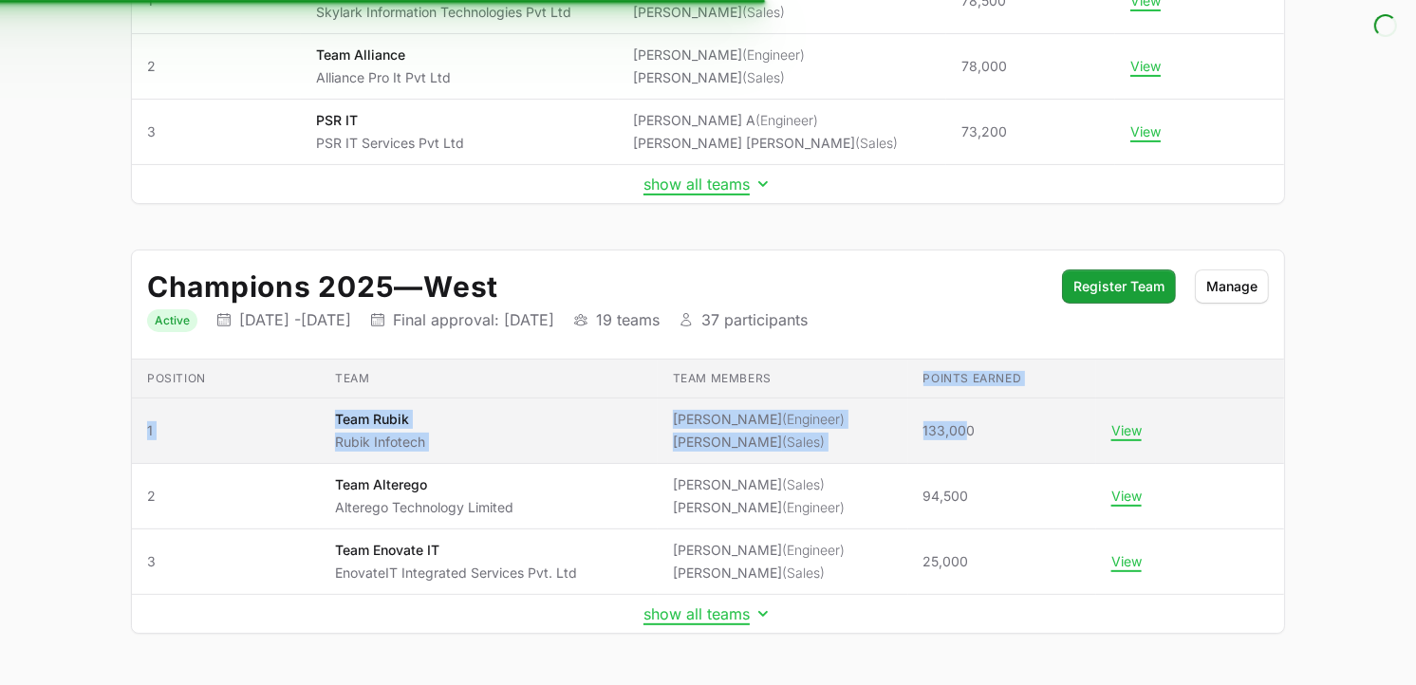
drag, startPoint x: 971, startPoint y: 433, endPoint x: 961, endPoint y: 429, distance: 10.2
click at [961, 429] on table "Position Team Team members Points earned Position 1 Team Team Rubik Rubik Infot…" at bounding box center [708, 496] width 1152 height 273
drag, startPoint x: 961, startPoint y: 429, endPoint x: 901, endPoint y: 432, distance: 59.8
click at [908, 432] on td "Points earned 133,000" at bounding box center [1002, 431] width 188 height 65
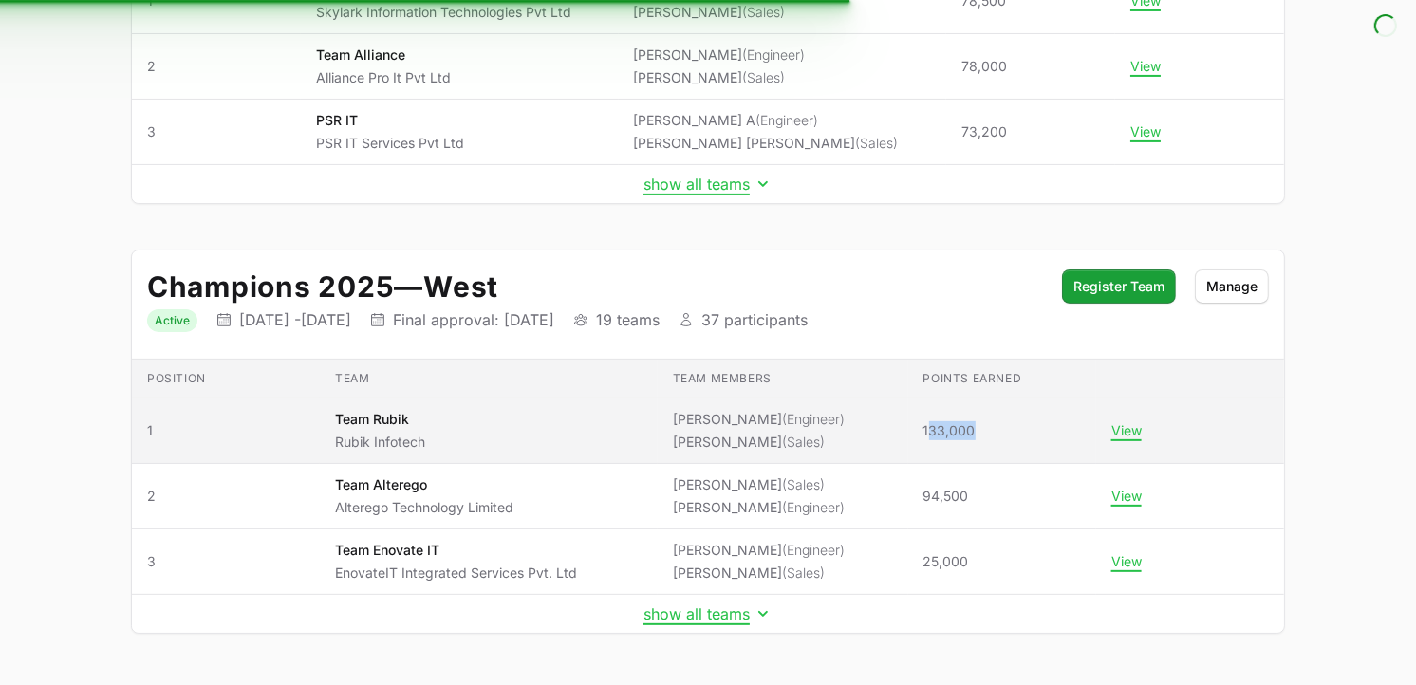
drag, startPoint x: 918, startPoint y: 431, endPoint x: 949, endPoint y: 434, distance: 30.5
click at [958, 435] on span "133,000" at bounding box center [949, 430] width 52 height 19
drag, startPoint x: 949, startPoint y: 434, endPoint x: 973, endPoint y: 430, distance: 24.0
click at [973, 430] on td "Points earned 133,000" at bounding box center [1002, 431] width 188 height 65
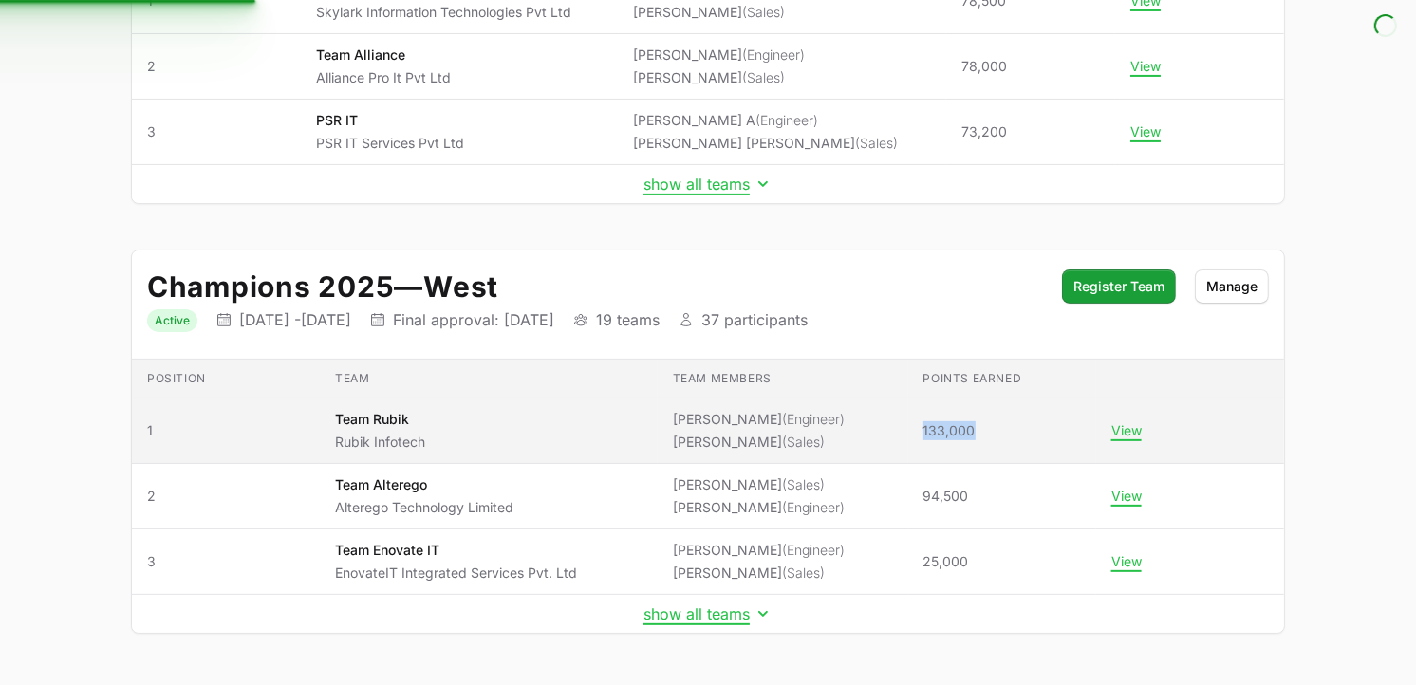
copy span "133,000"
